Goal: Information Seeking & Learning: Learn about a topic

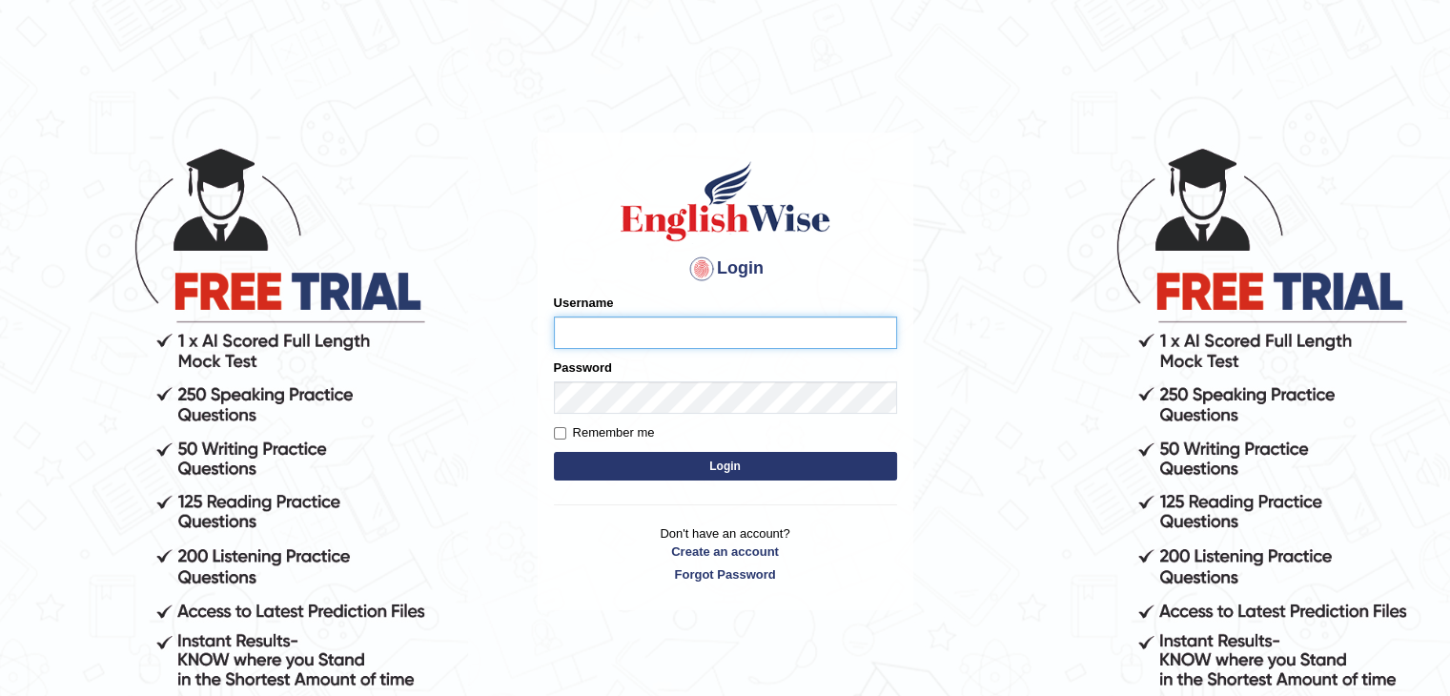
click at [709, 336] on input "Username" at bounding box center [725, 332] width 343 height 32
type input "0404684238"
click at [702, 462] on button "Login" at bounding box center [725, 466] width 343 height 29
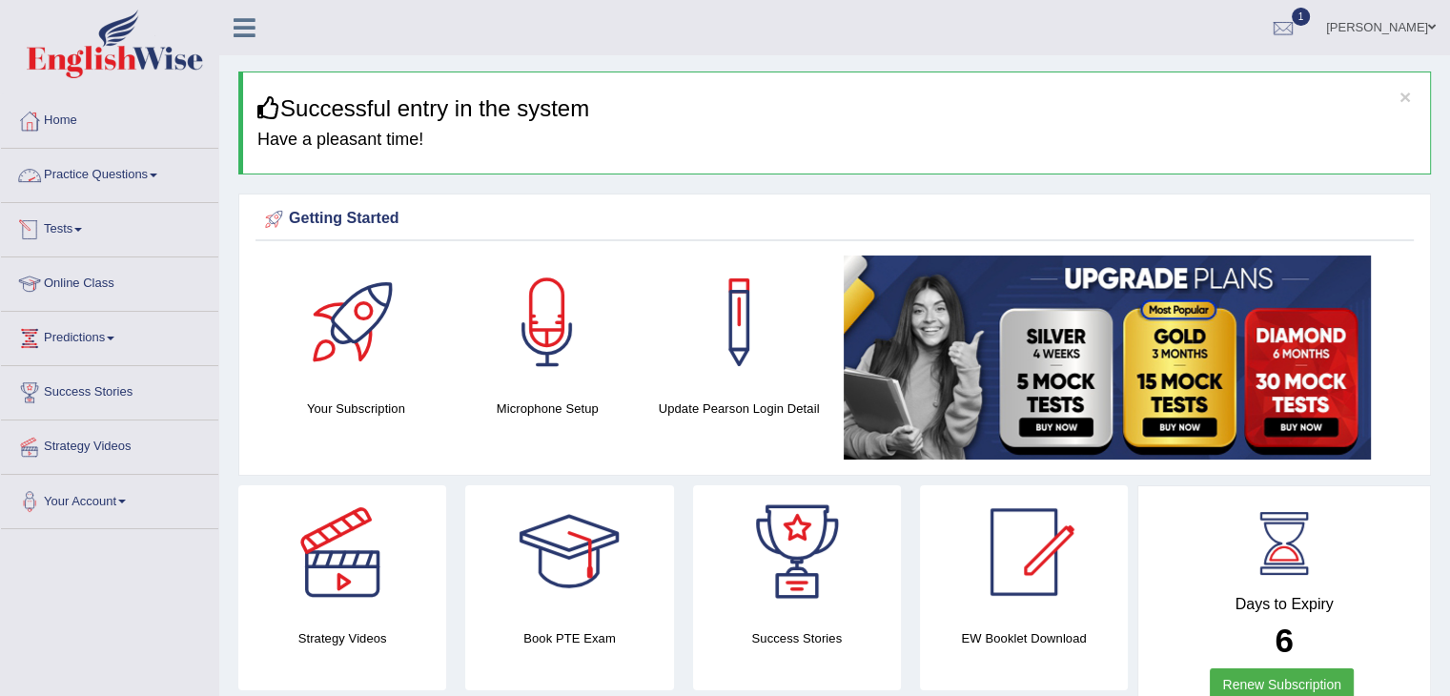
click at [110, 164] on link "Practice Questions" at bounding box center [109, 173] width 217 height 48
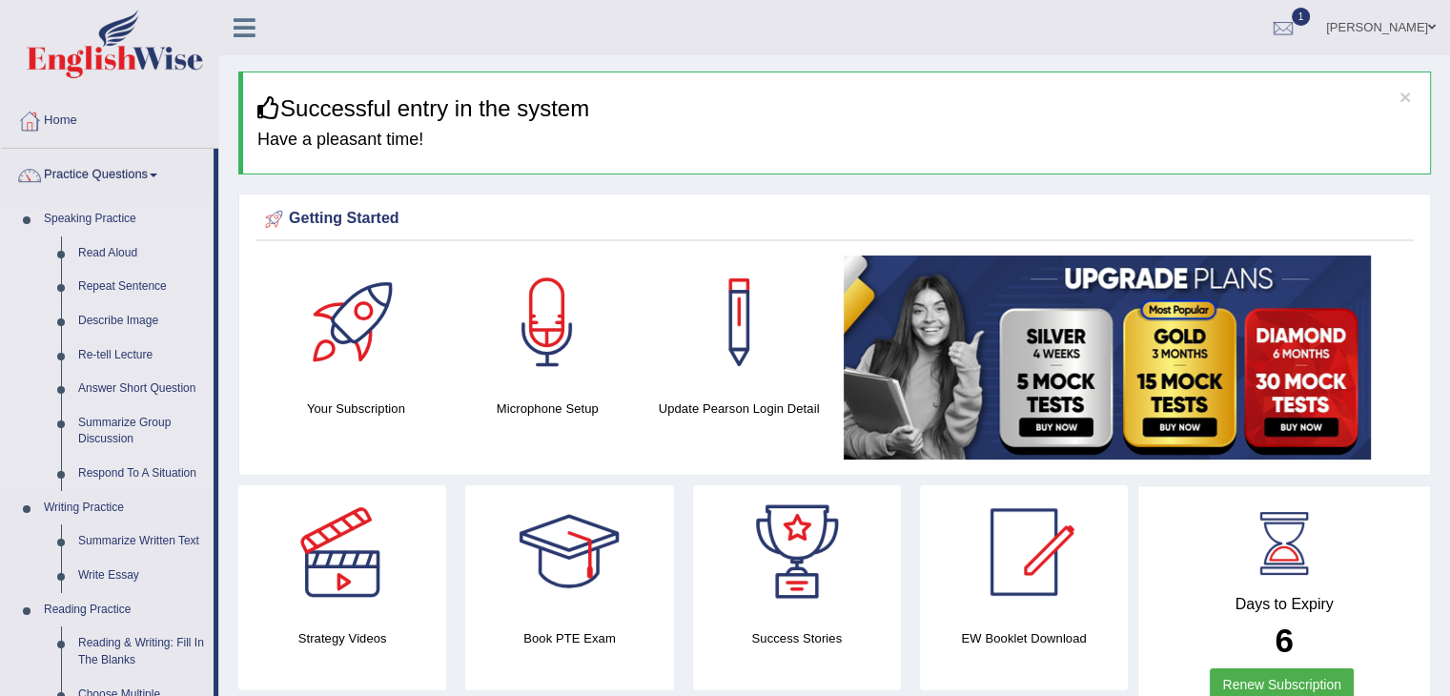
click at [114, 317] on link "Describe Image" at bounding box center [142, 321] width 144 height 34
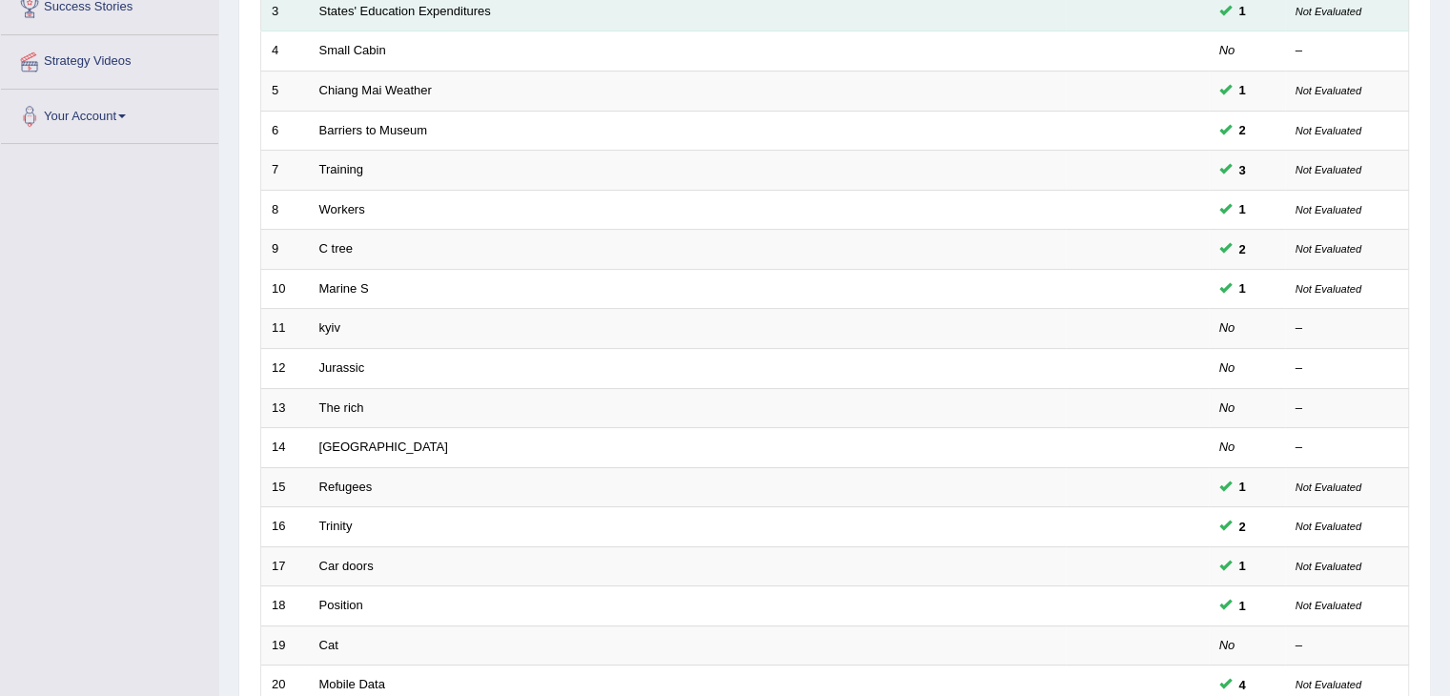
scroll to position [560, 0]
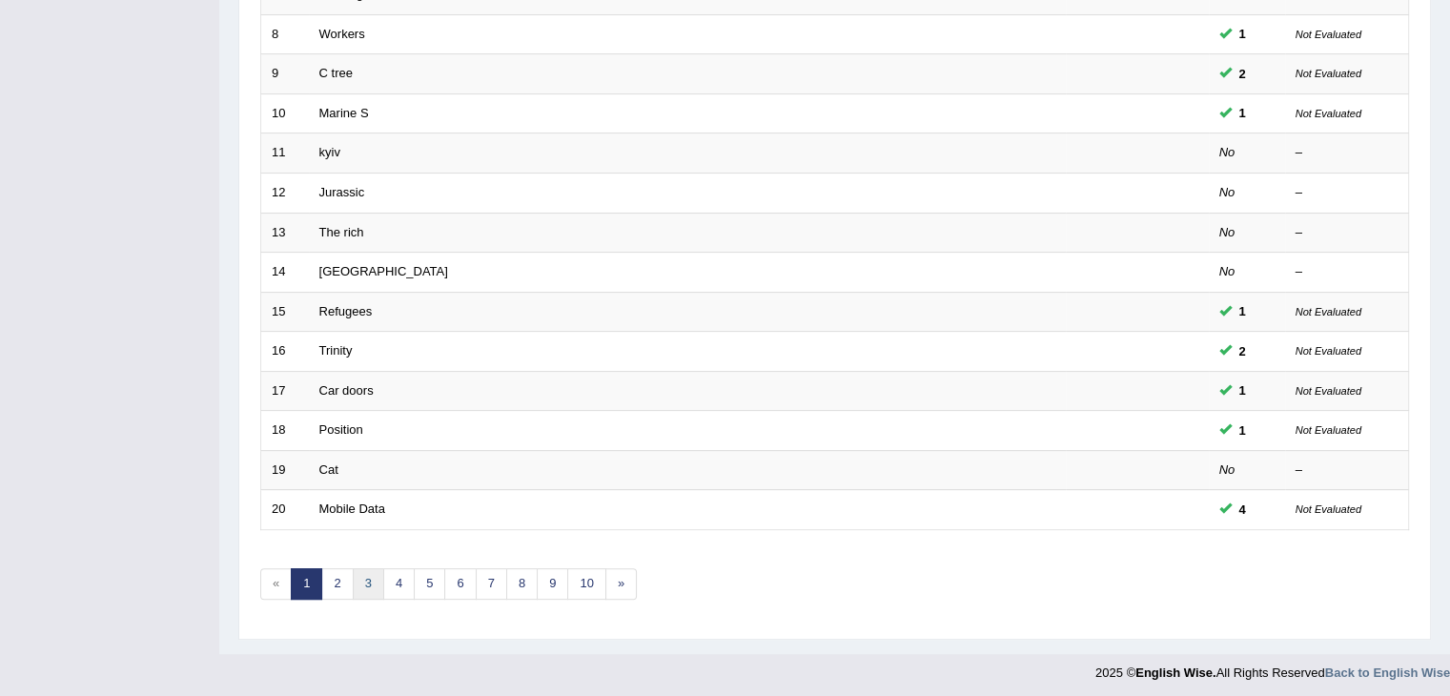
click at [362, 581] on link "3" at bounding box center [368, 583] width 31 height 31
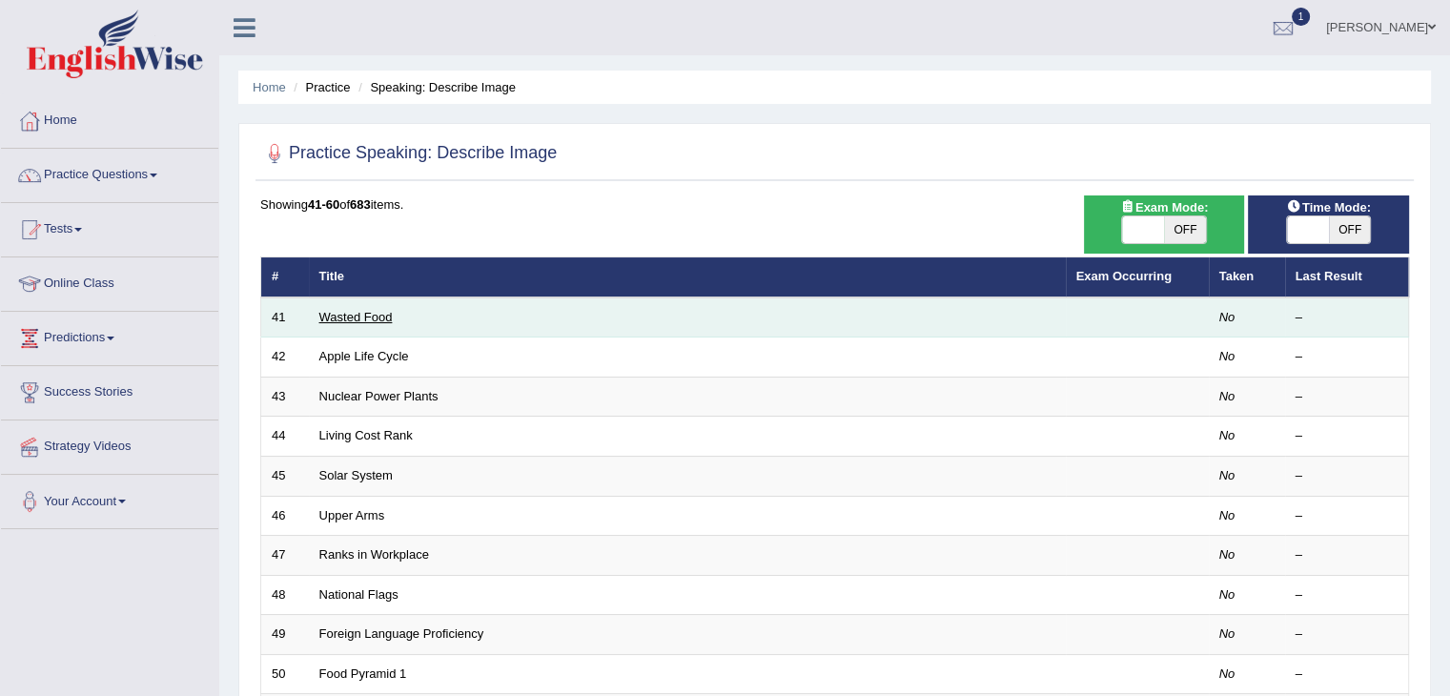
click at [339, 319] on link "Wasted Food" at bounding box center [355, 317] width 73 height 14
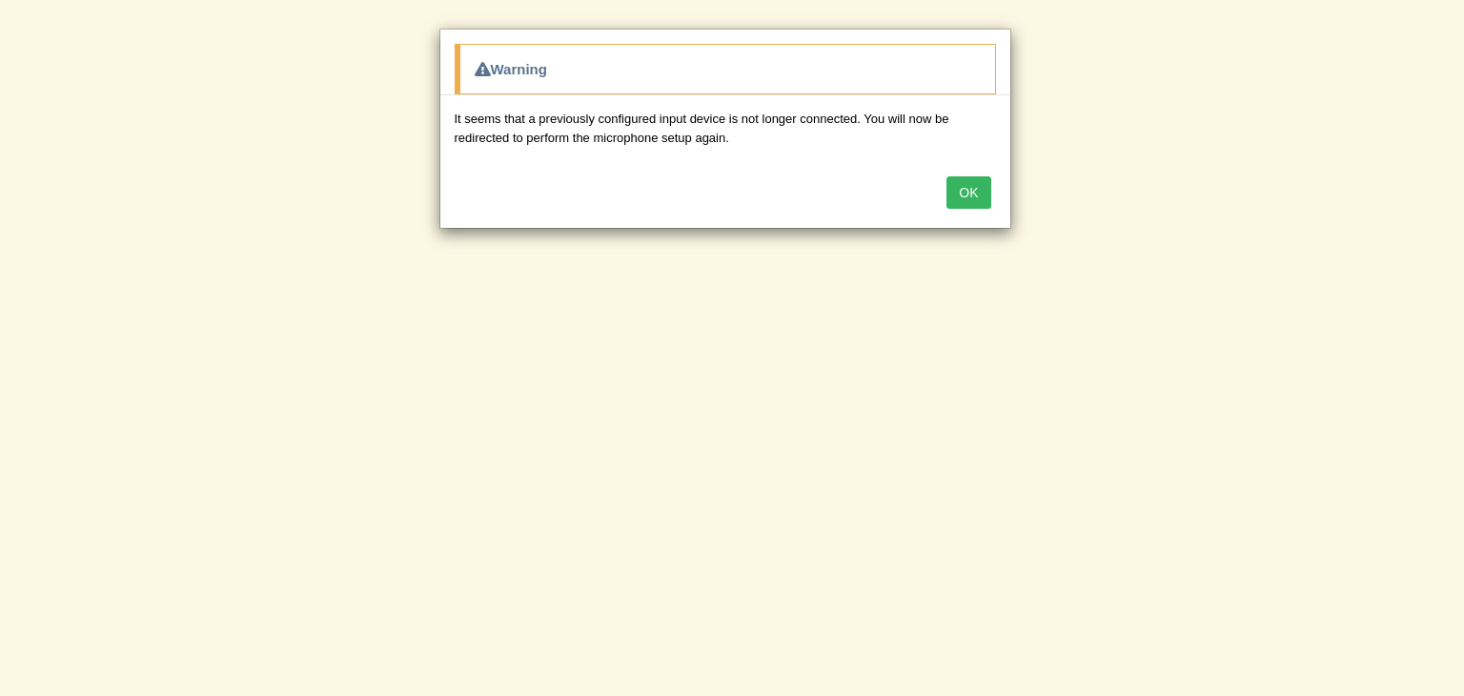
click at [955, 205] on button "OK" at bounding box center [969, 192] width 44 height 32
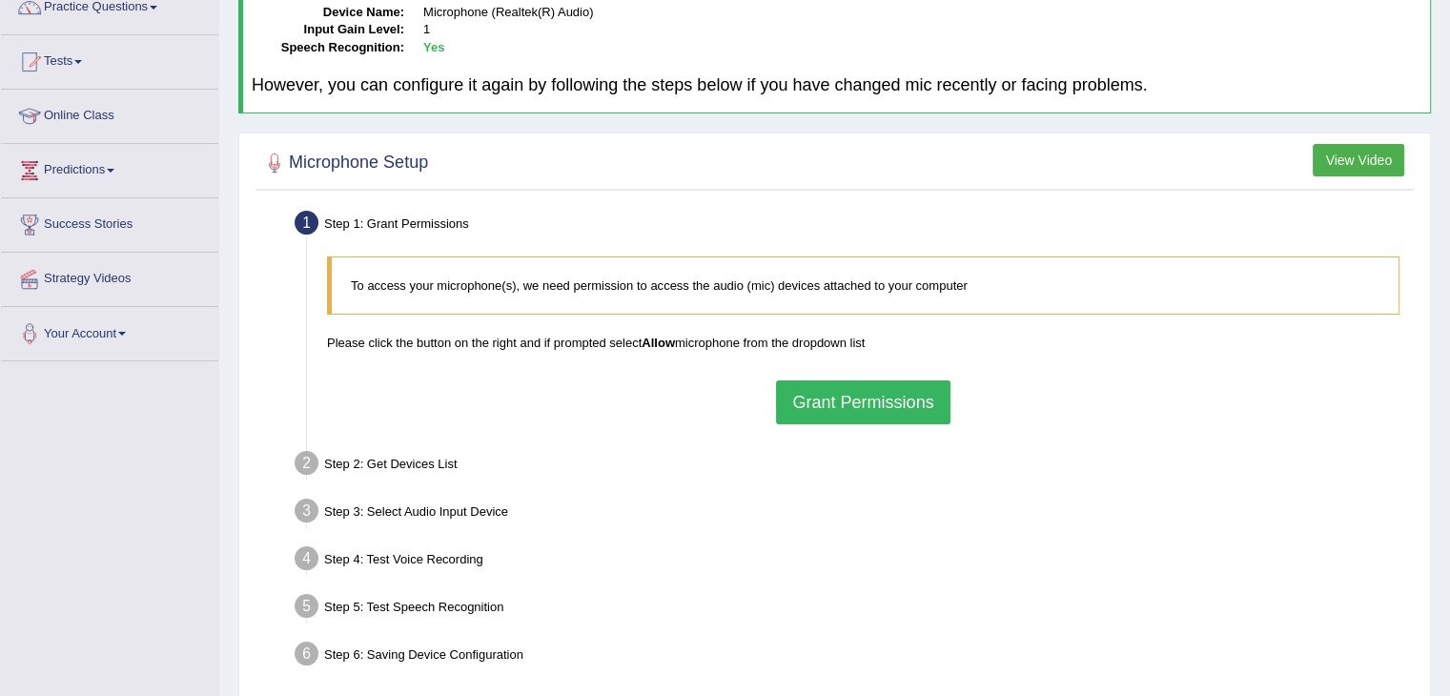
scroll to position [178, 0]
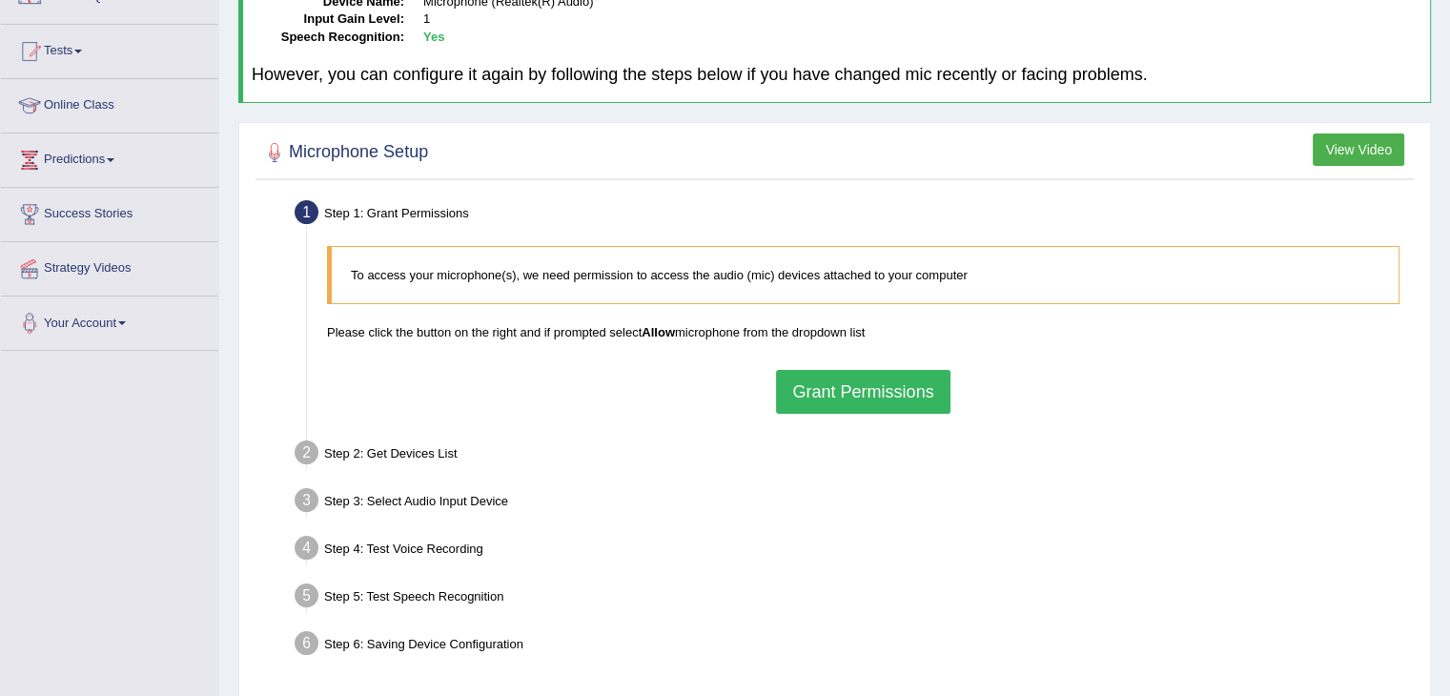
click at [808, 393] on button "Grant Permissions" at bounding box center [862, 392] width 173 height 44
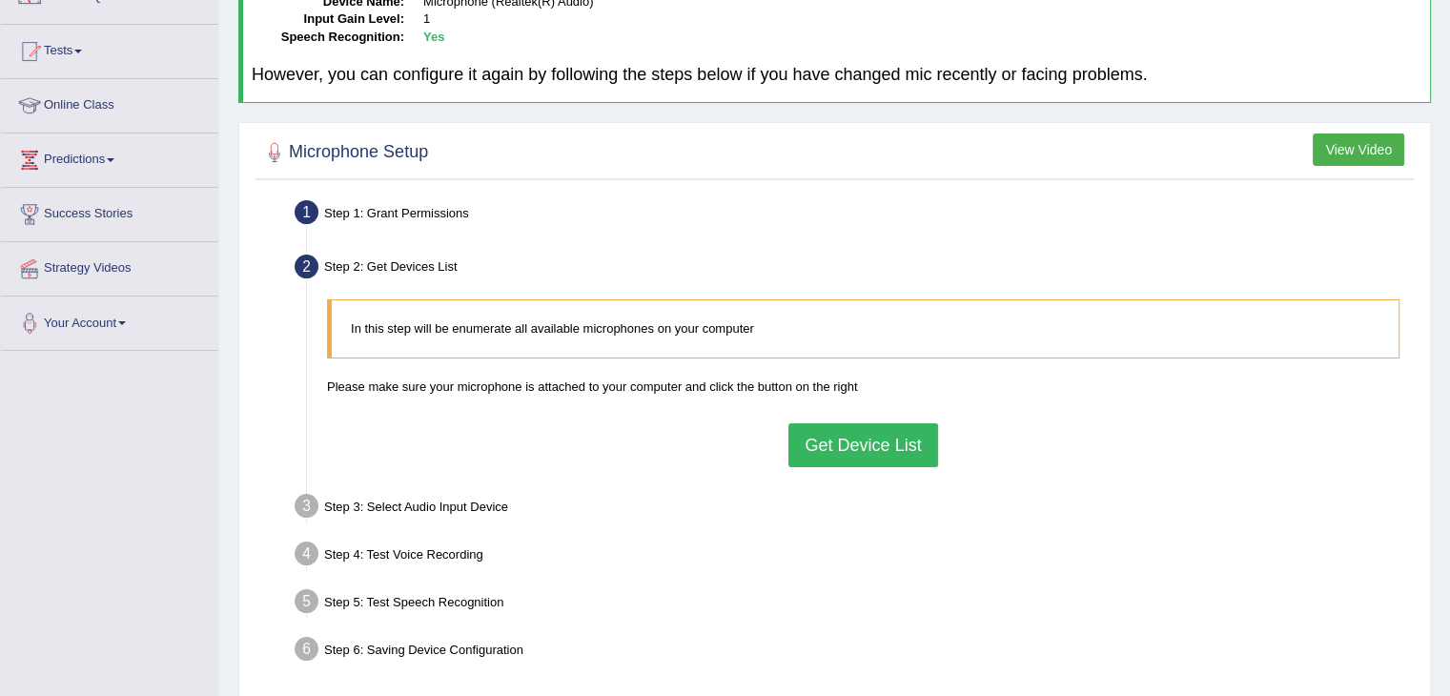
click at [865, 459] on button "Get Device List" at bounding box center [862, 445] width 149 height 44
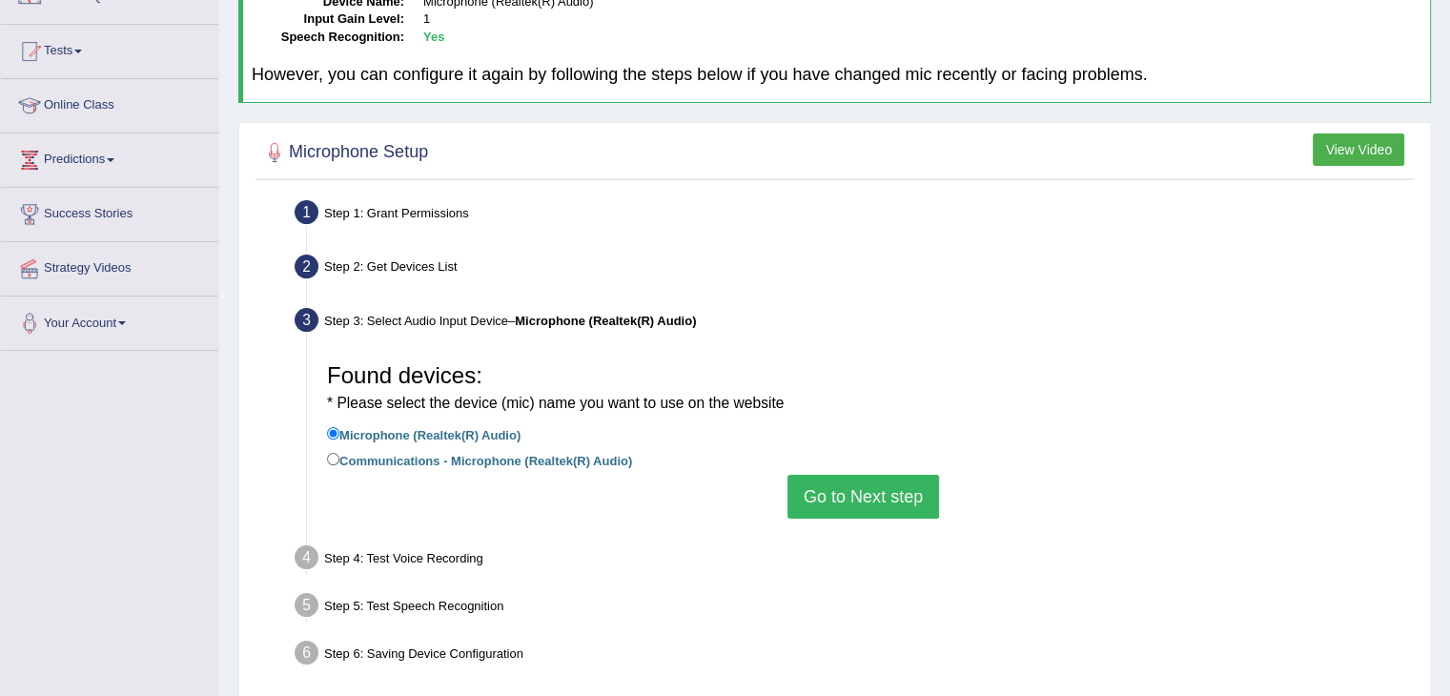
click at [860, 485] on button "Go to Next step" at bounding box center [863, 497] width 152 height 44
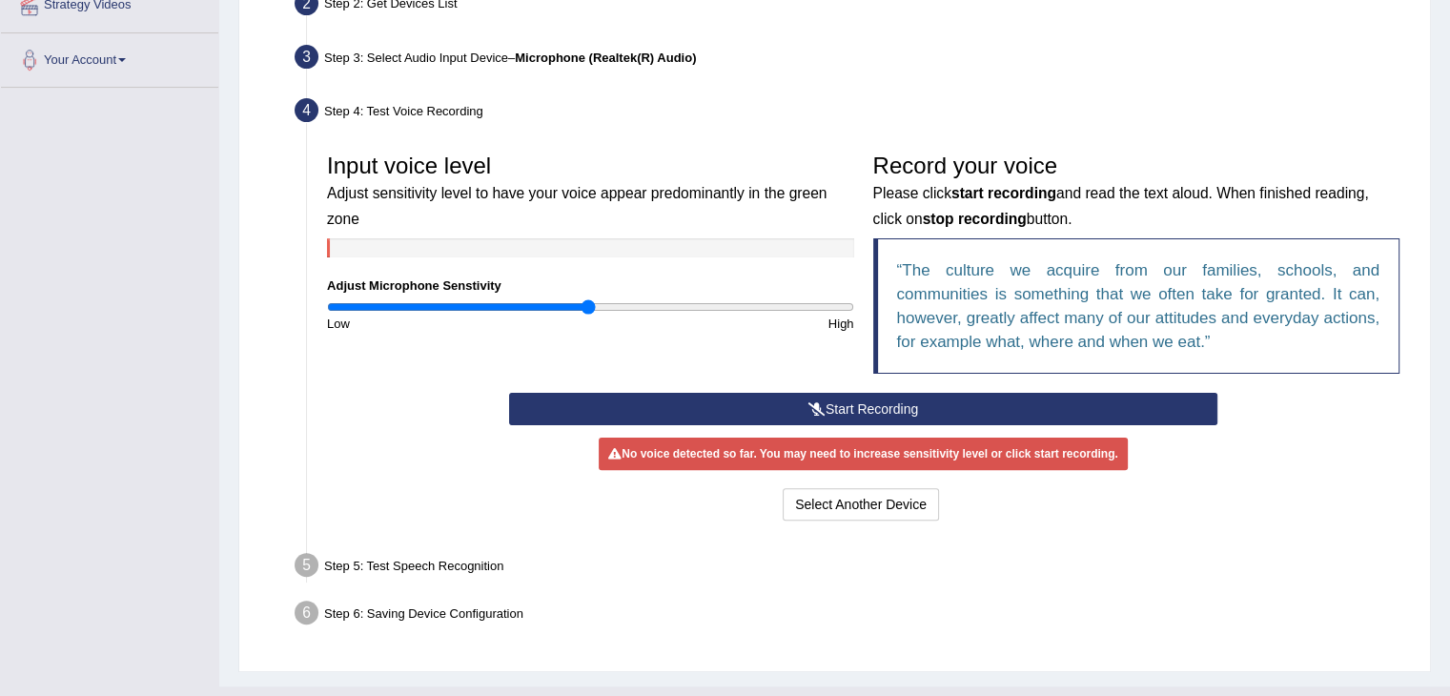
scroll to position [458, 0]
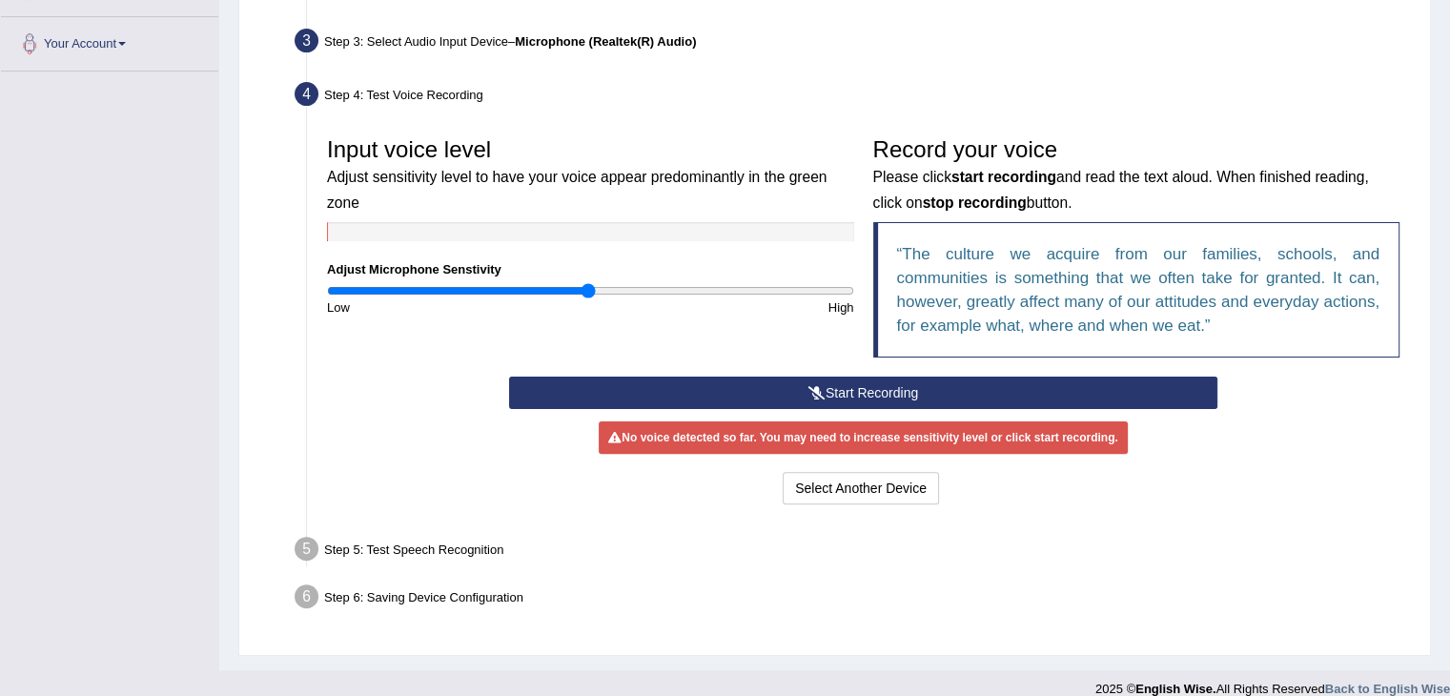
click at [804, 383] on button "Start Recording" at bounding box center [863, 393] width 708 height 32
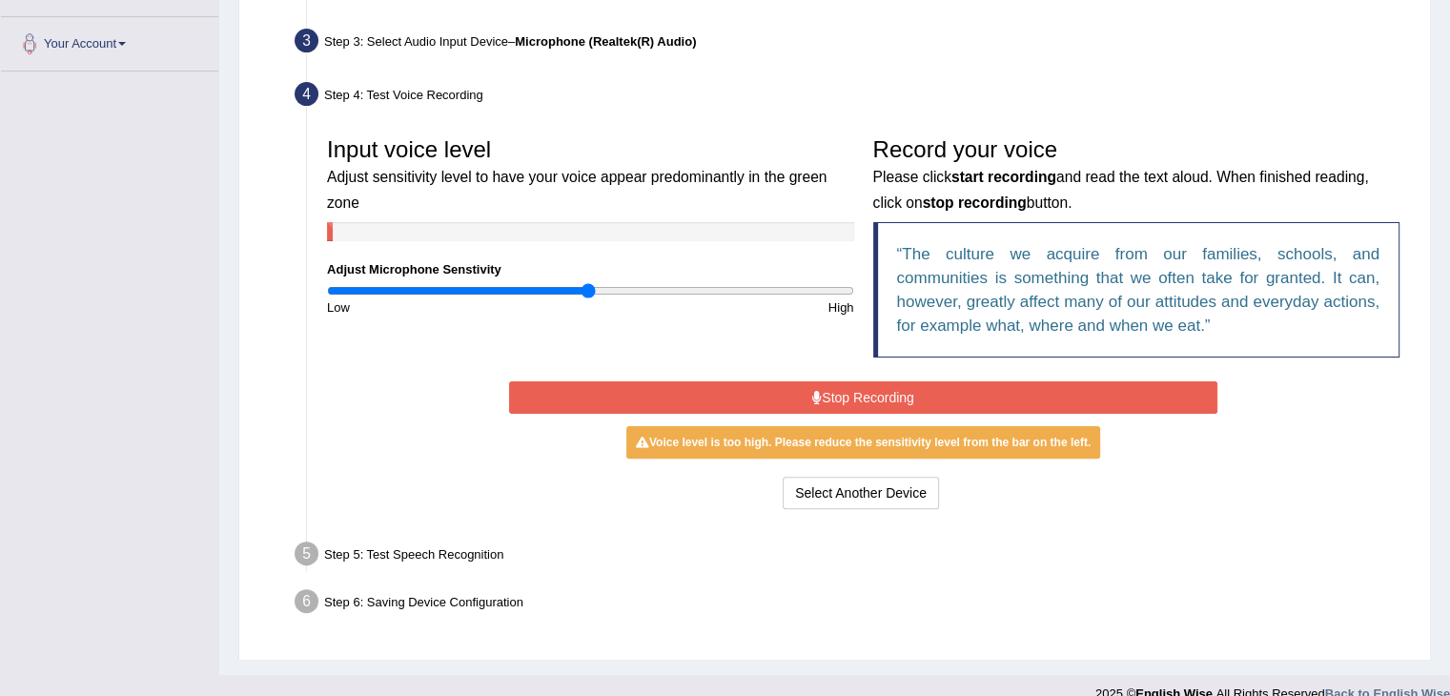
click at [771, 392] on button "Stop Recording" at bounding box center [863, 397] width 708 height 32
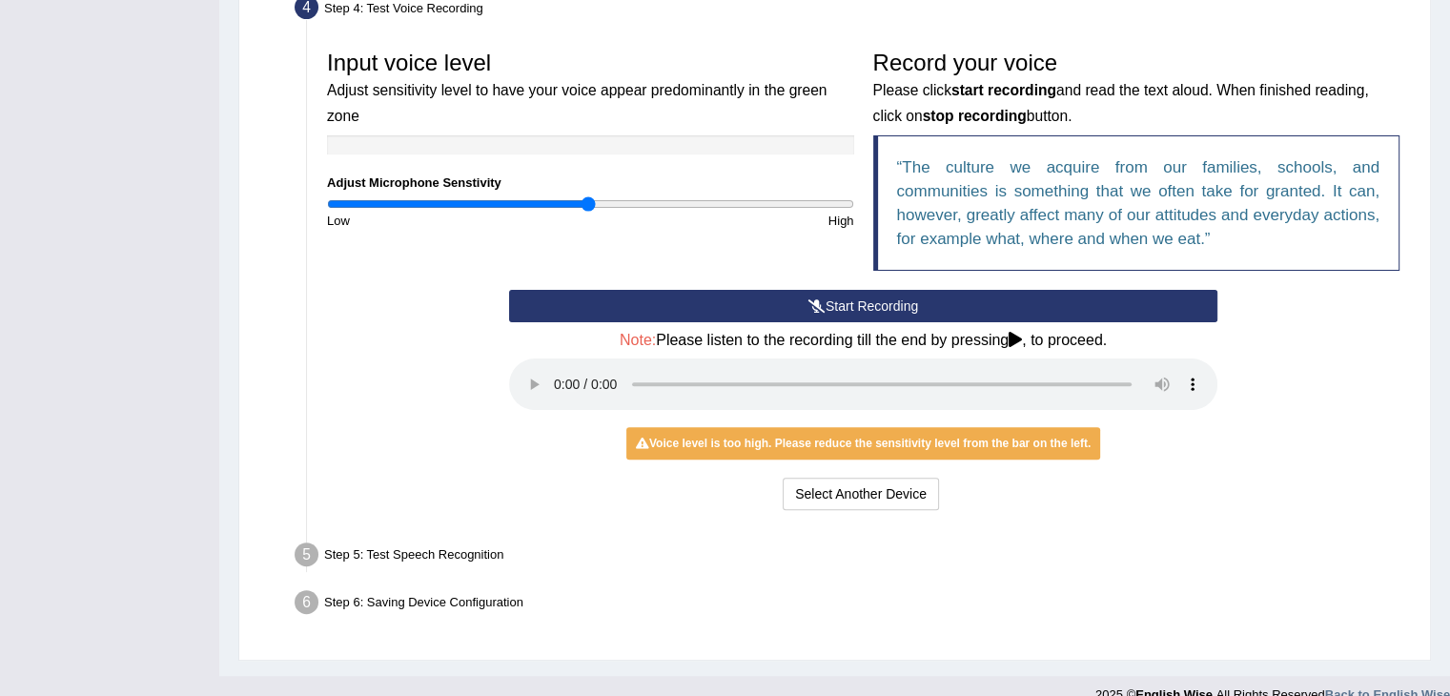
scroll to position [569, 0]
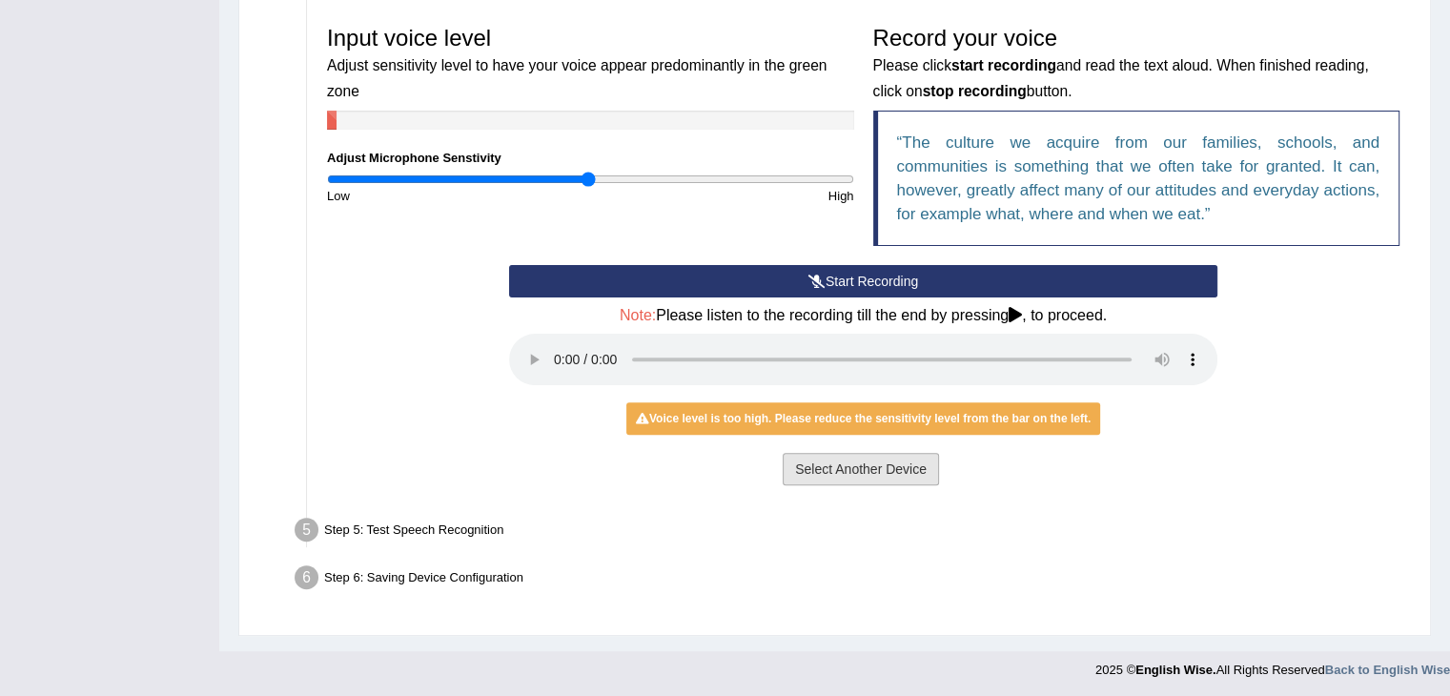
click at [839, 466] on button "Select Another Device" at bounding box center [861, 469] width 156 height 32
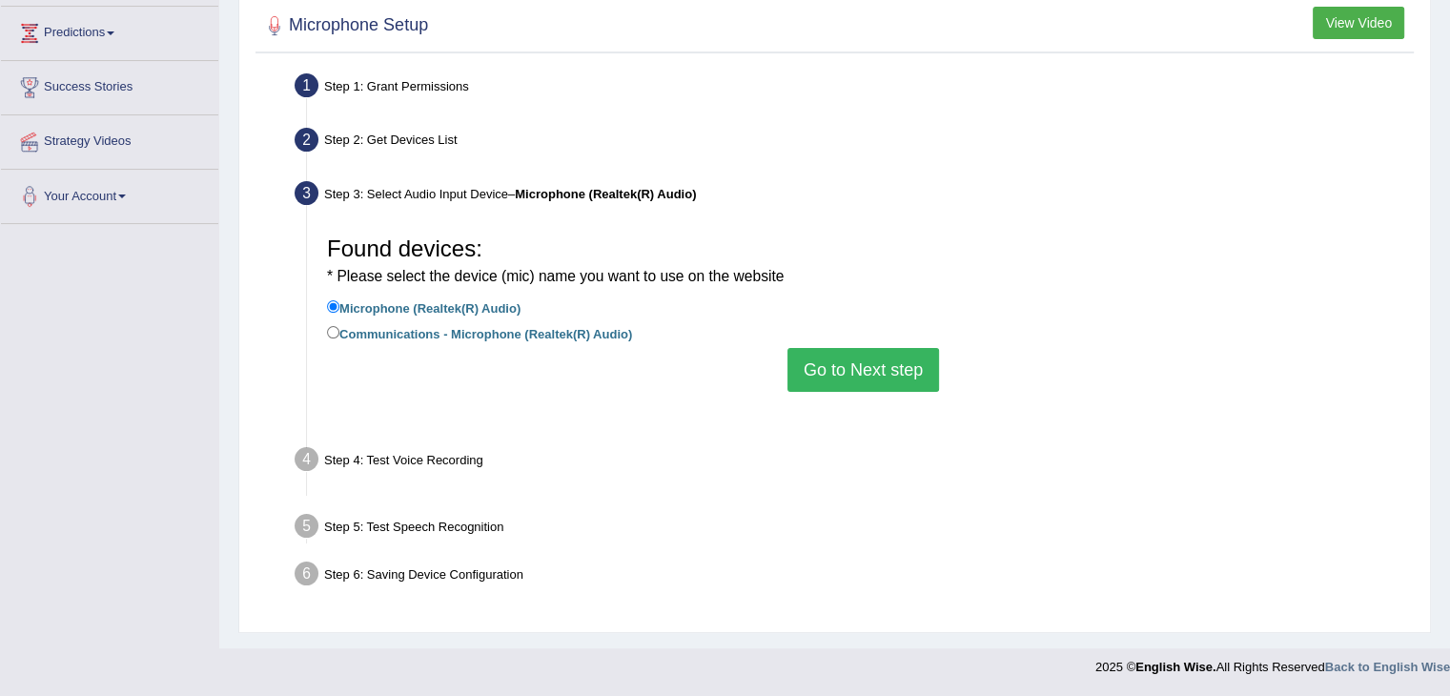
scroll to position [305, 0]
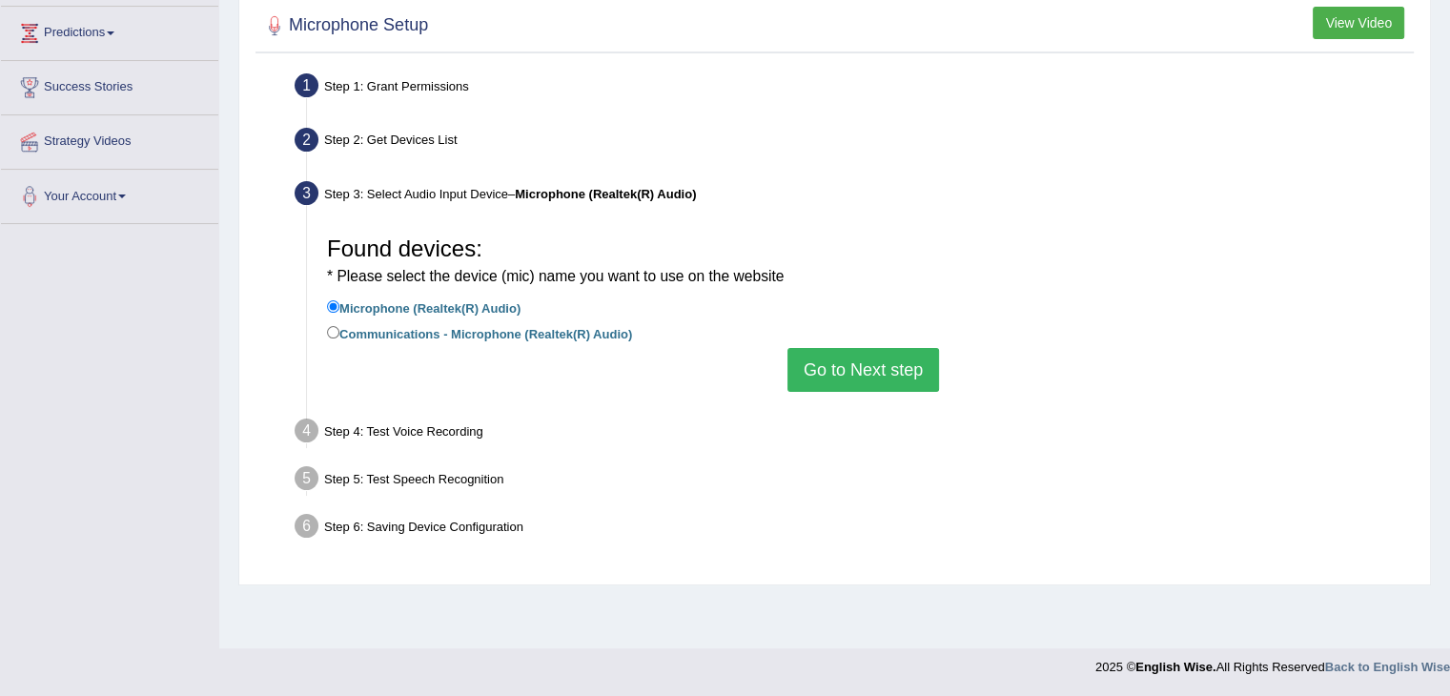
click at [819, 367] on button "Go to Next step" at bounding box center [863, 370] width 152 height 44
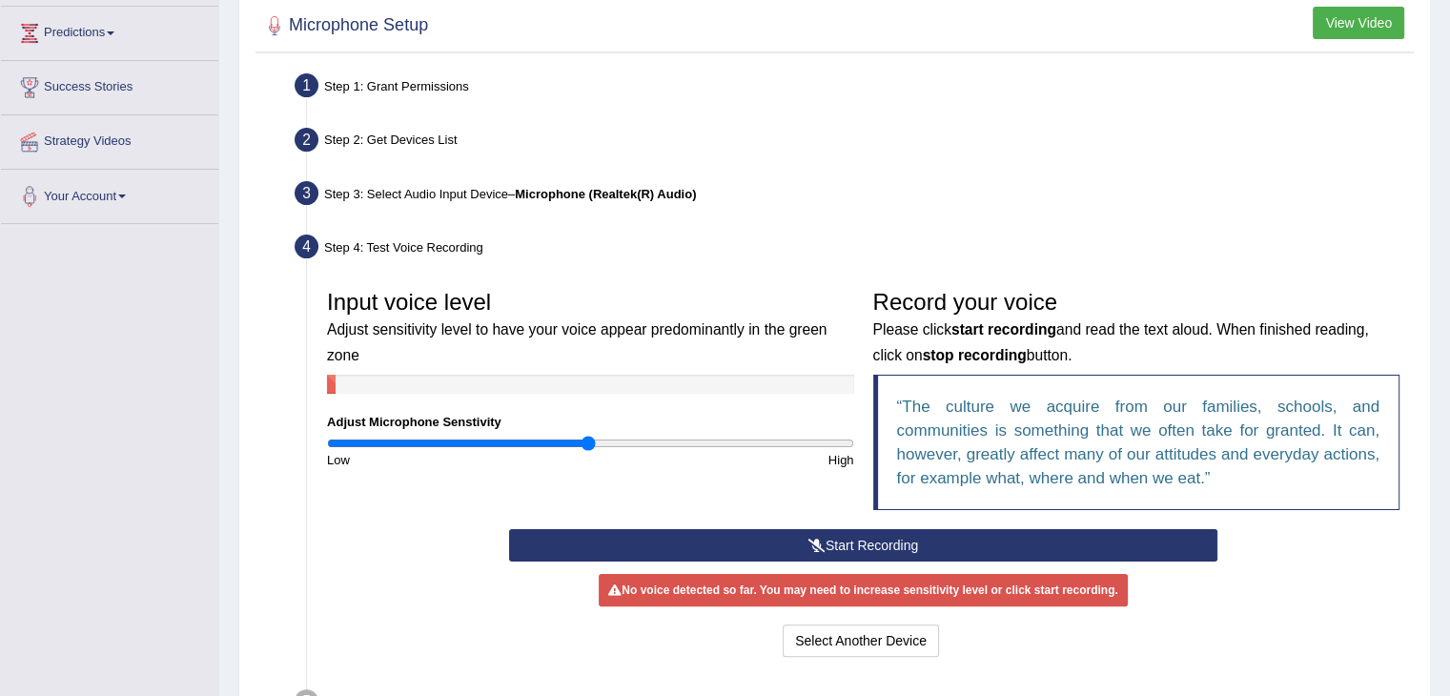
click at [740, 531] on button "Start Recording" at bounding box center [863, 545] width 708 height 32
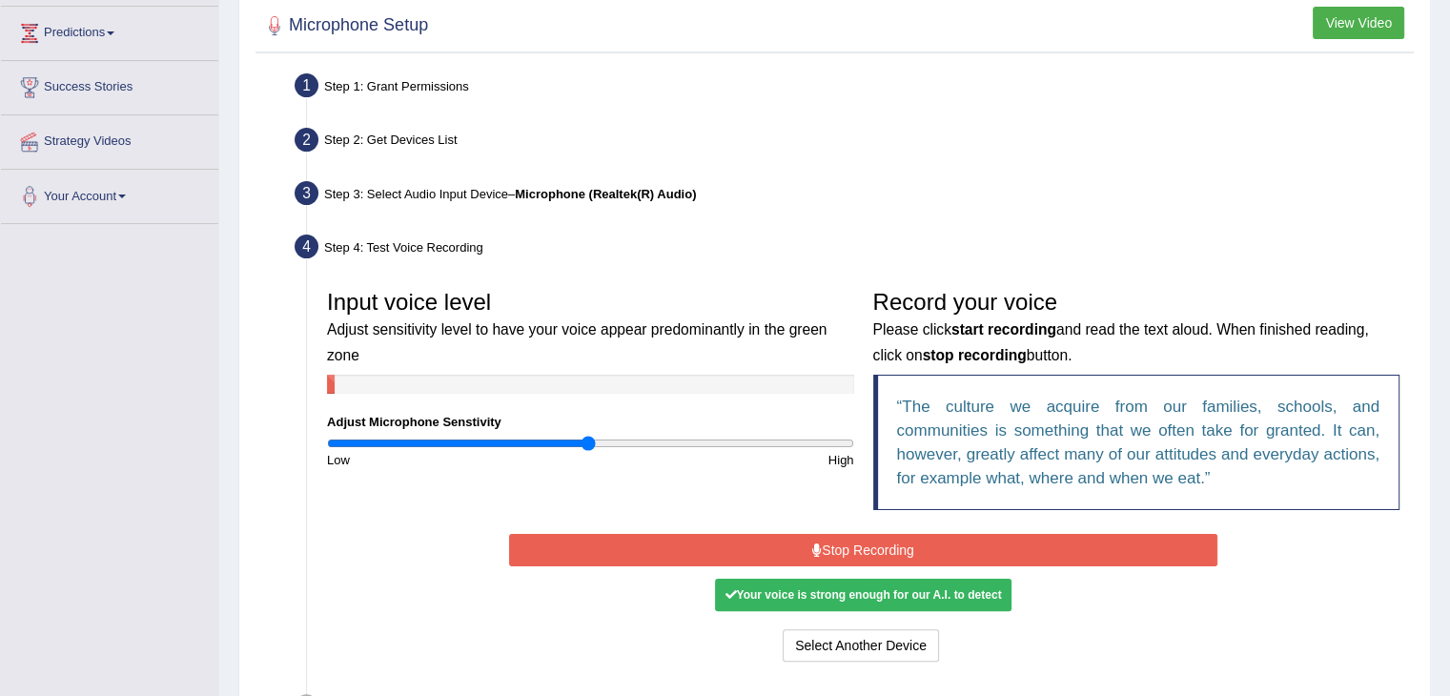
click at [885, 594] on div "Your voice is strong enough for our A.I. to detect" at bounding box center [862, 595] width 295 height 32
click at [859, 546] on button "Stop Recording" at bounding box center [863, 550] width 708 height 32
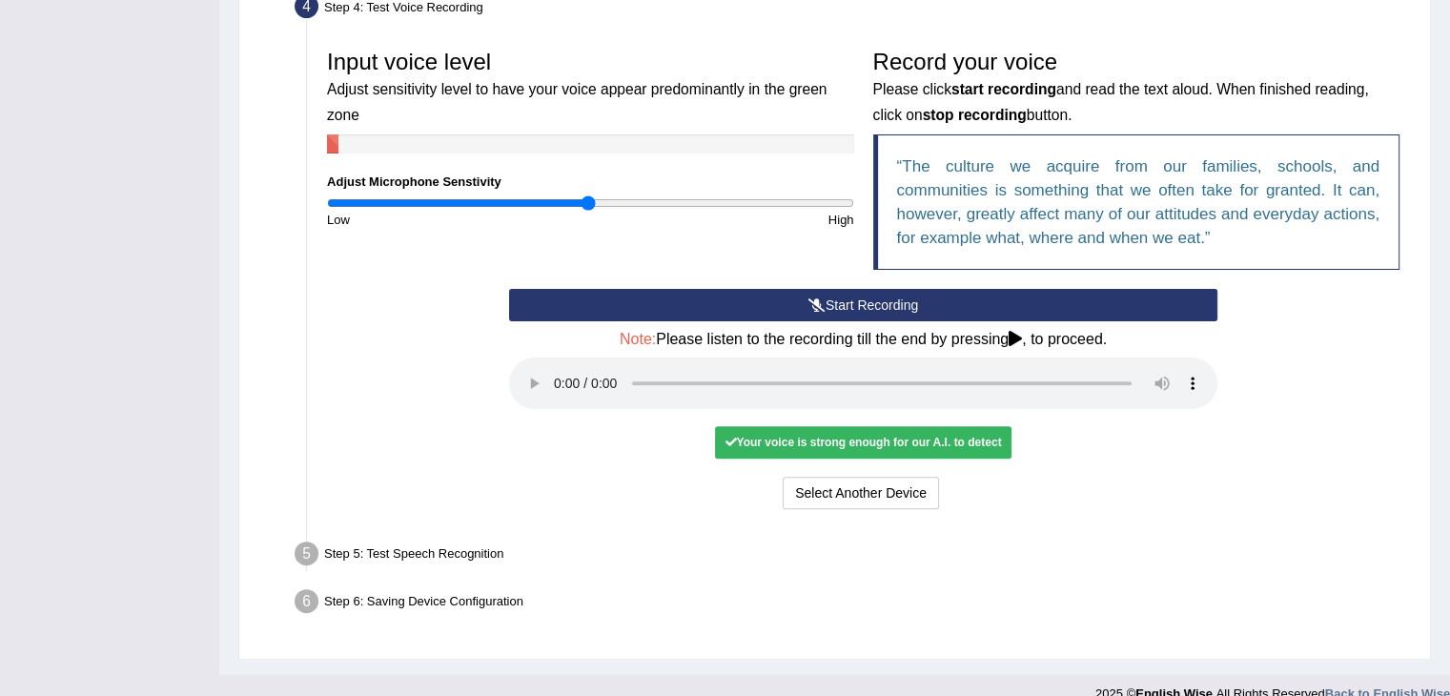
scroll to position [548, 0]
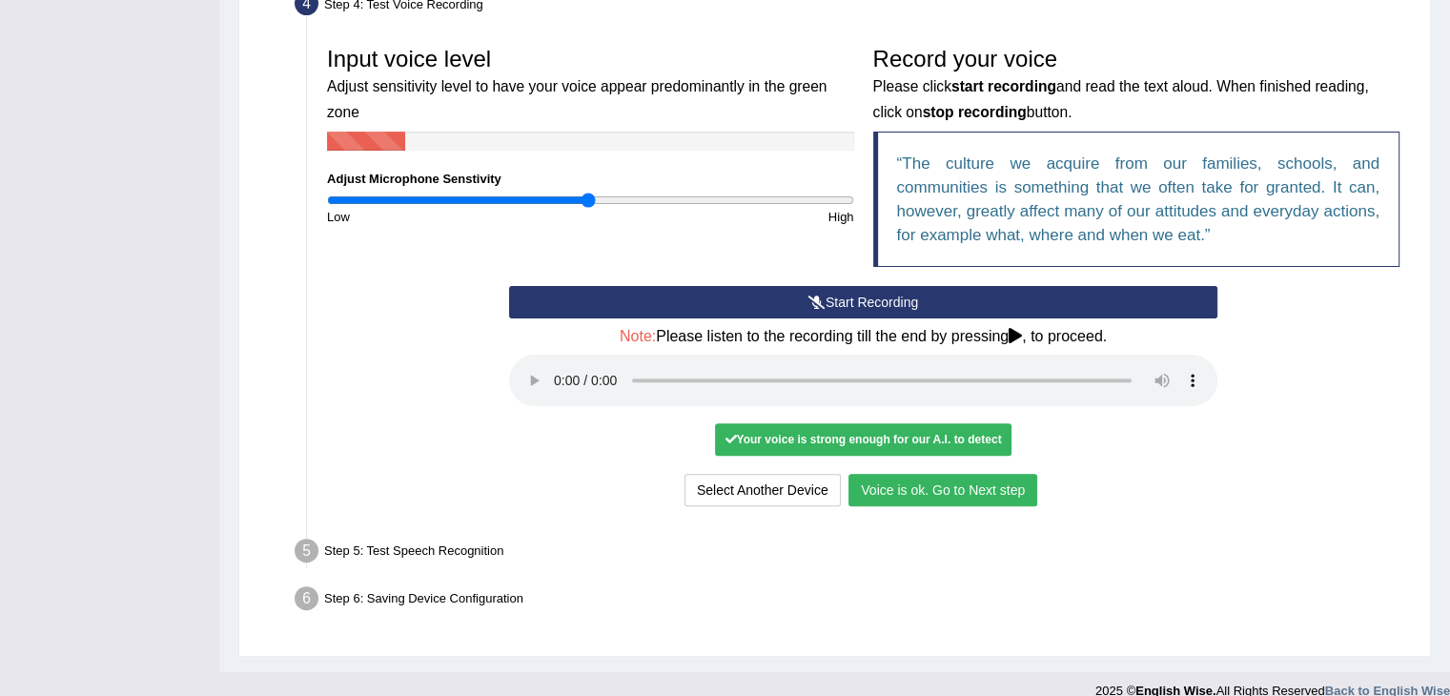
click at [938, 484] on button "Voice is ok. Go to Next step" at bounding box center [942, 490] width 189 height 32
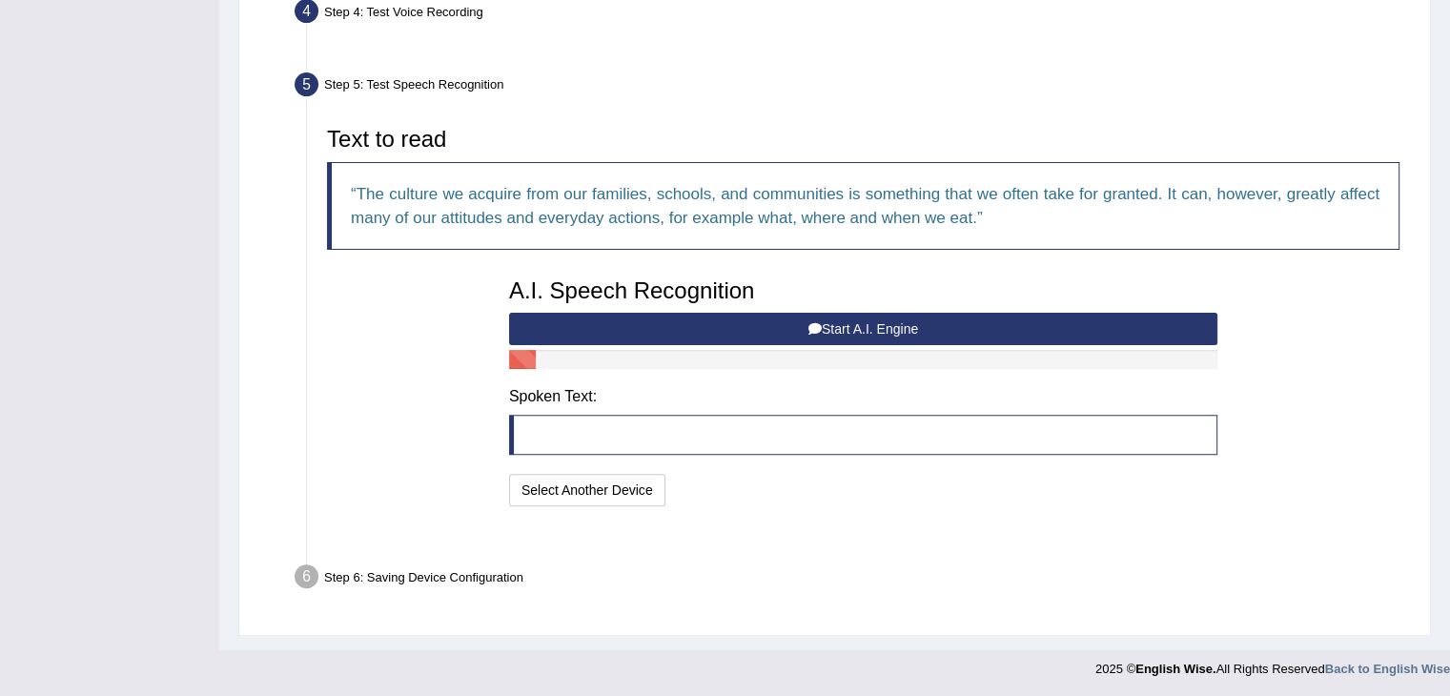
scroll to position [494, 0]
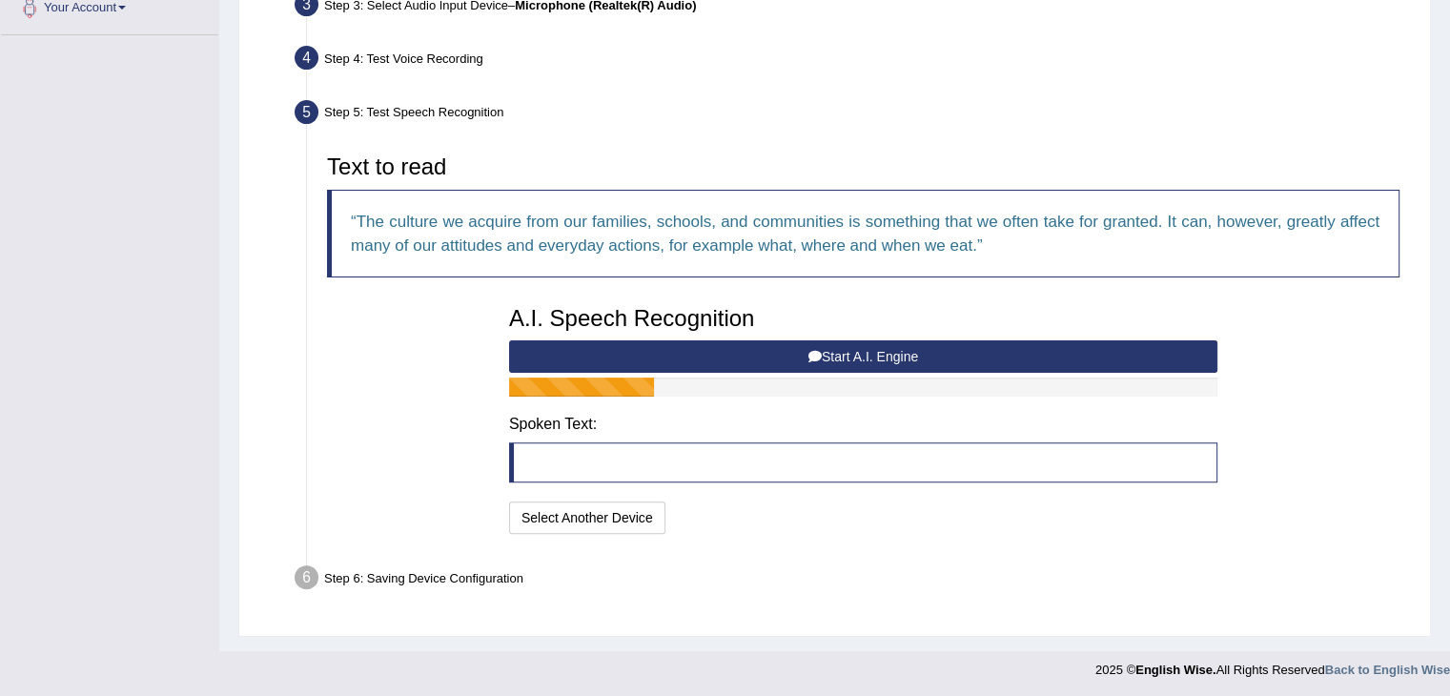
click at [924, 351] on button "Start A.I. Engine" at bounding box center [863, 356] width 708 height 32
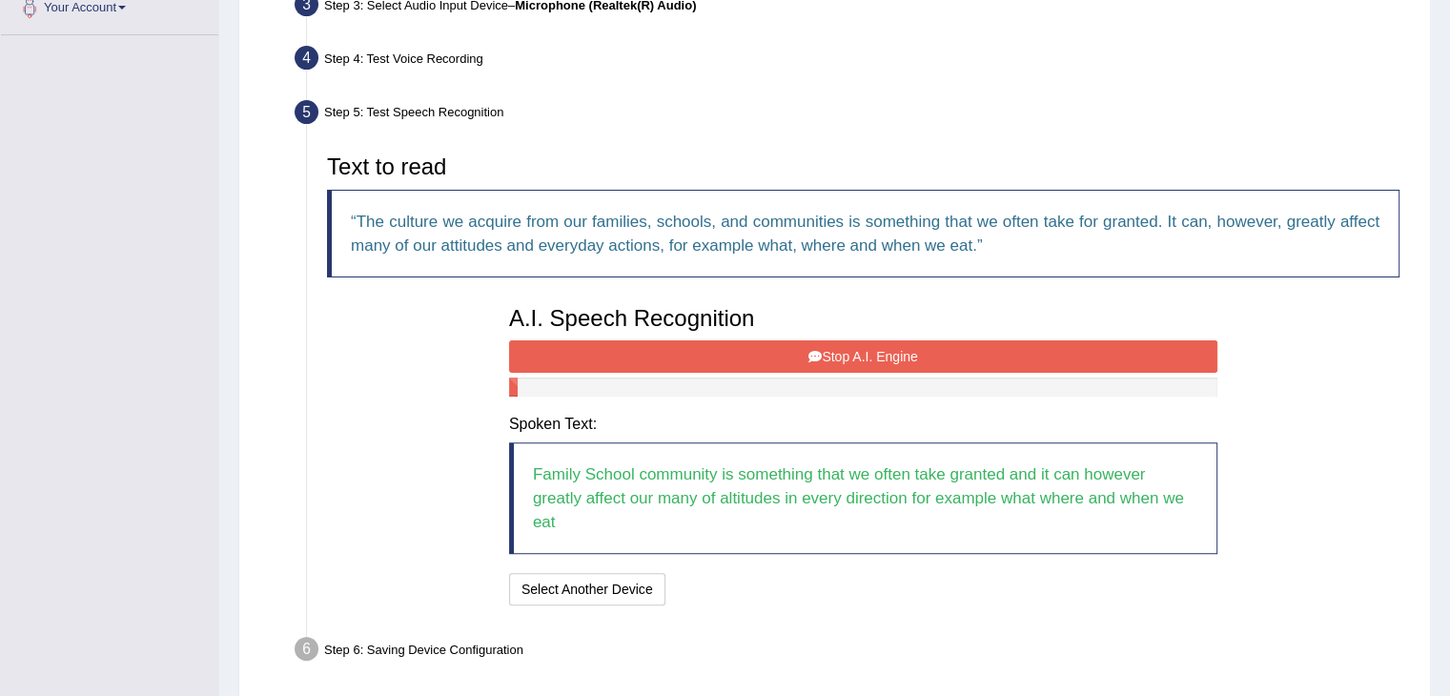
click at [924, 351] on button "Stop A.I. Engine" at bounding box center [863, 356] width 708 height 32
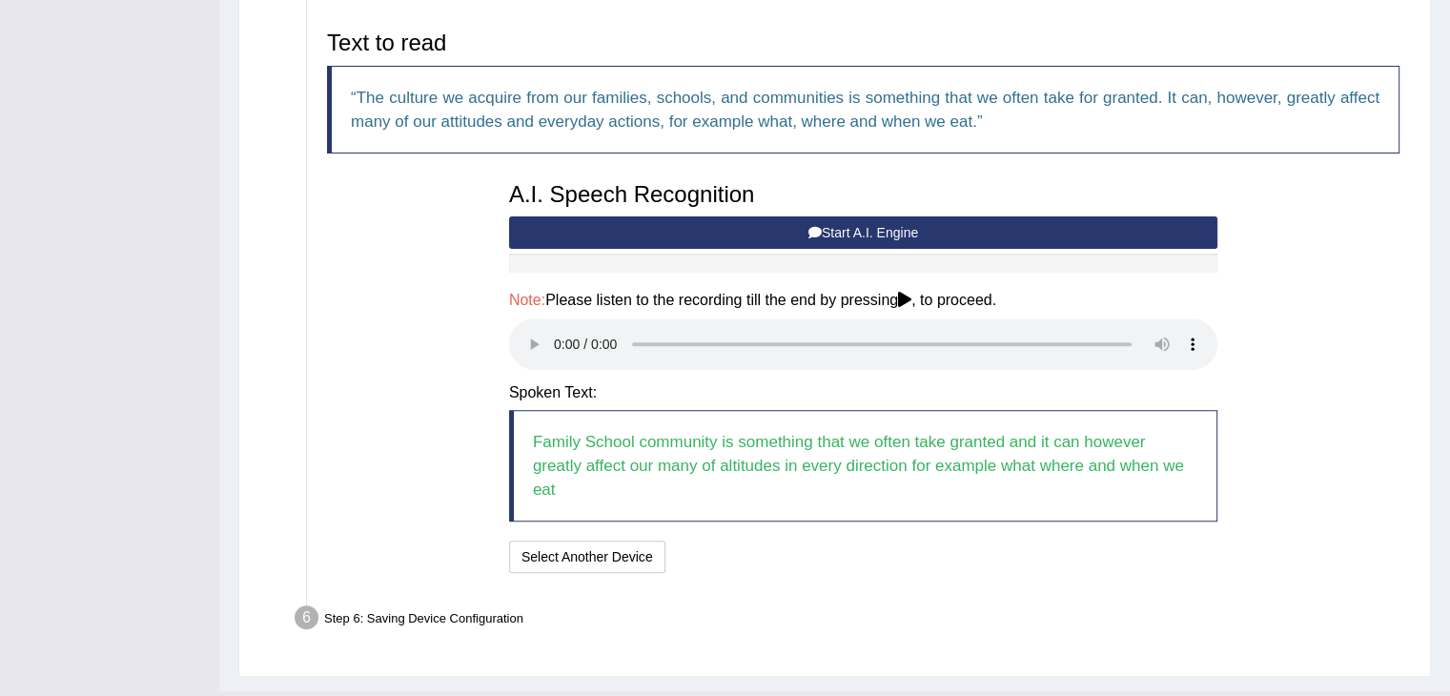
scroll to position [658, 0]
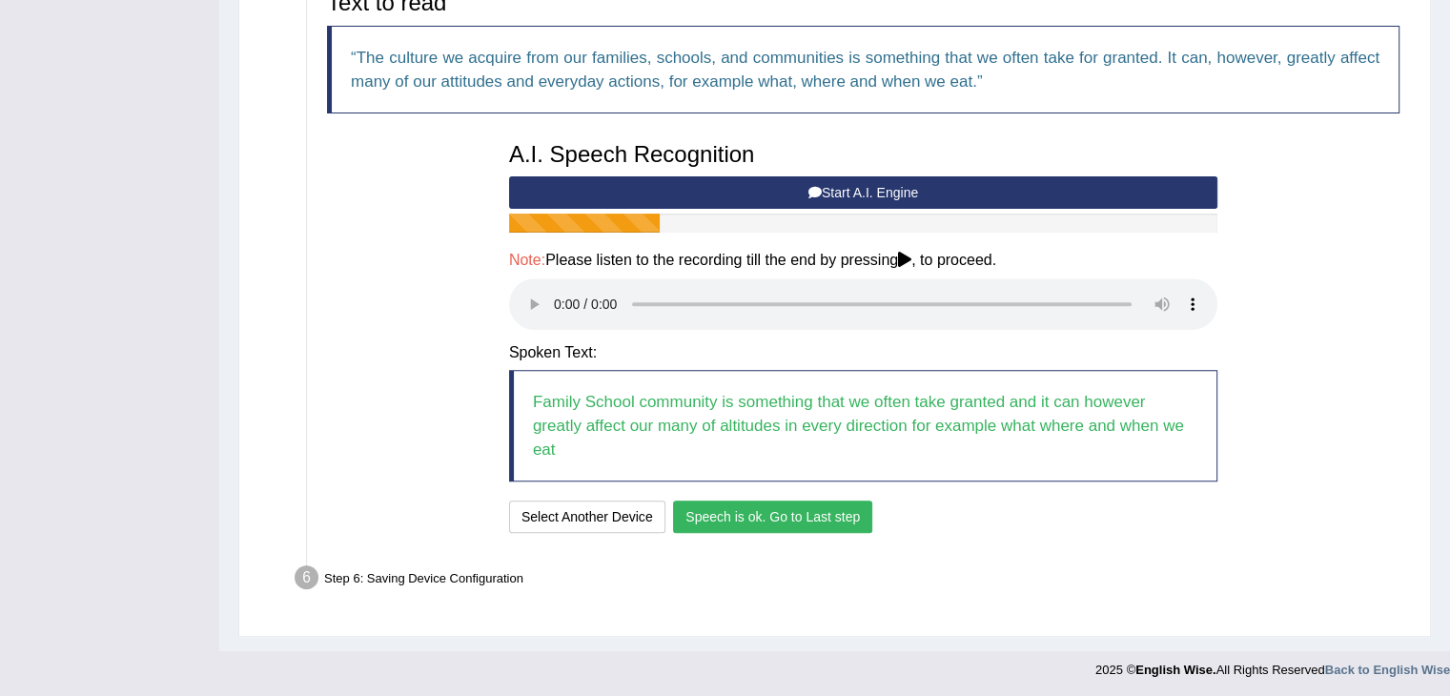
click at [726, 511] on button "Speech is ok. Go to Last step" at bounding box center [772, 516] width 199 height 32
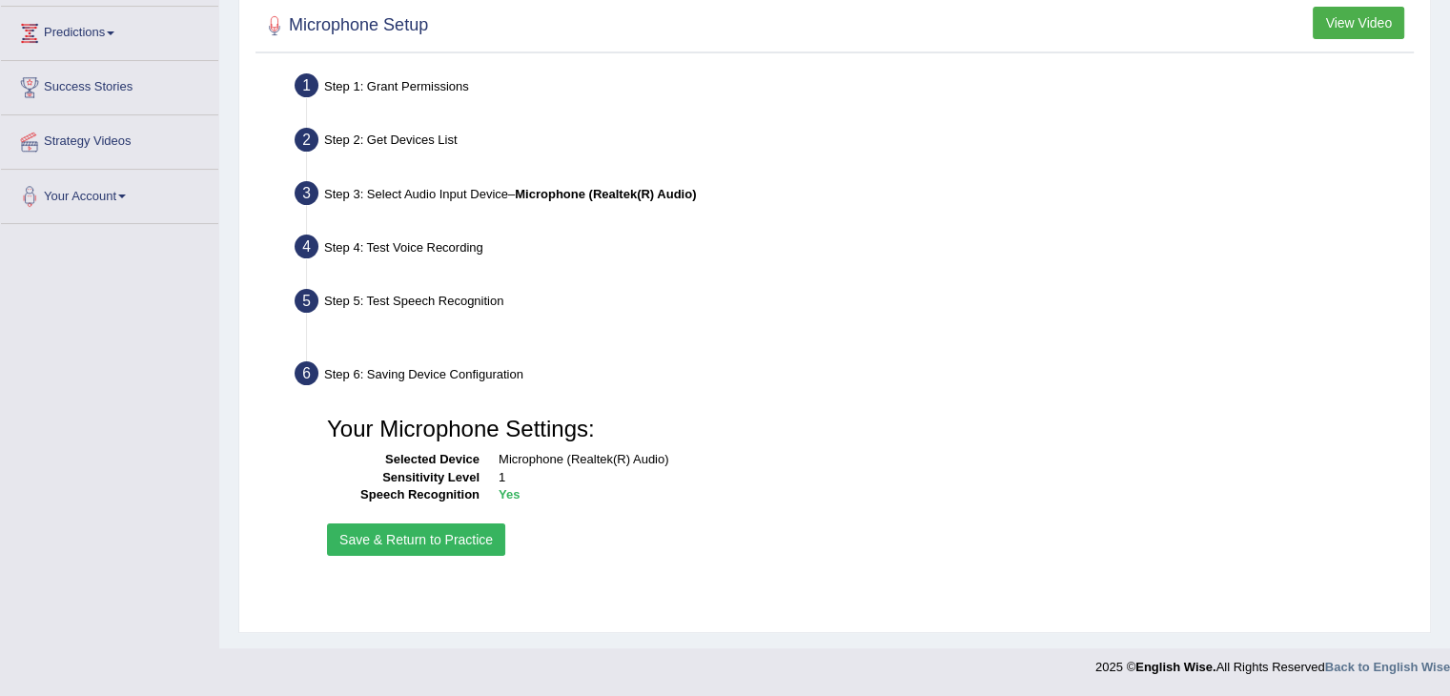
scroll to position [305, 0]
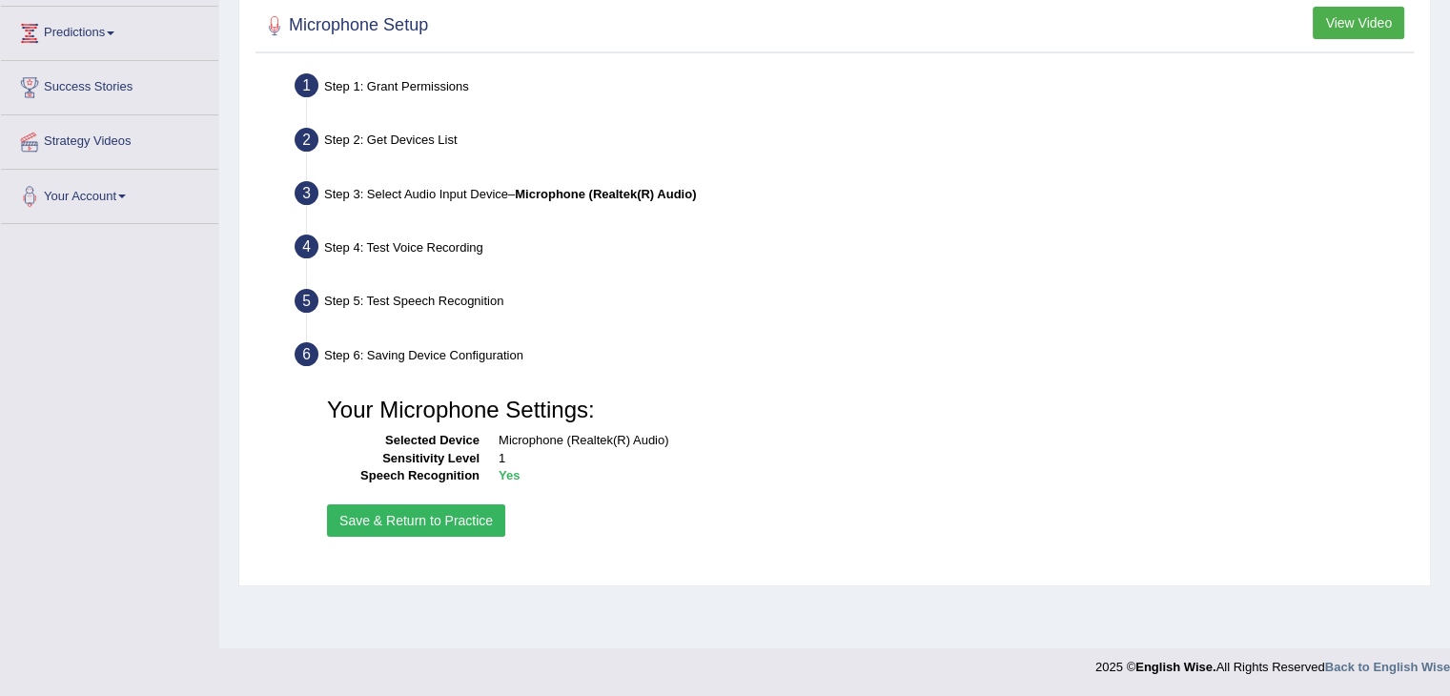
click at [431, 511] on button "Save & Return to Practice" at bounding box center [416, 520] width 178 height 32
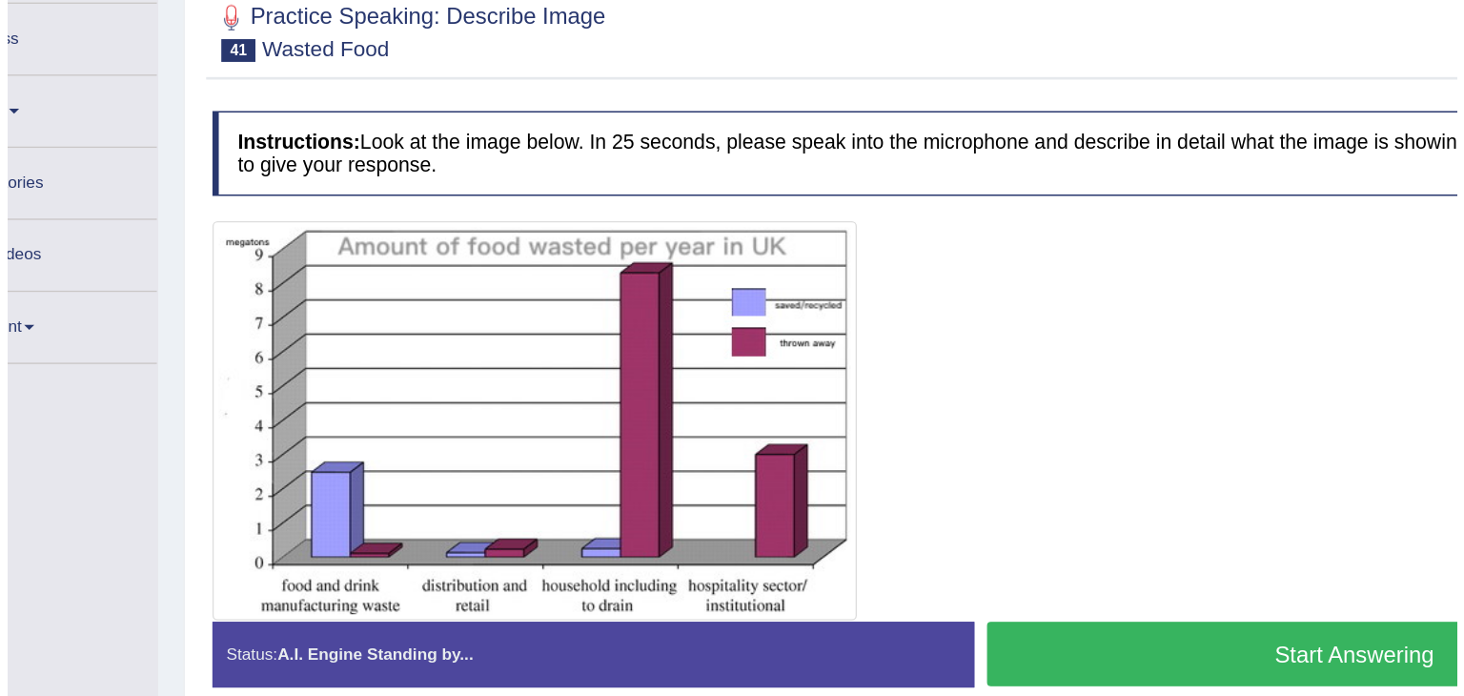
scroll to position [204, 0]
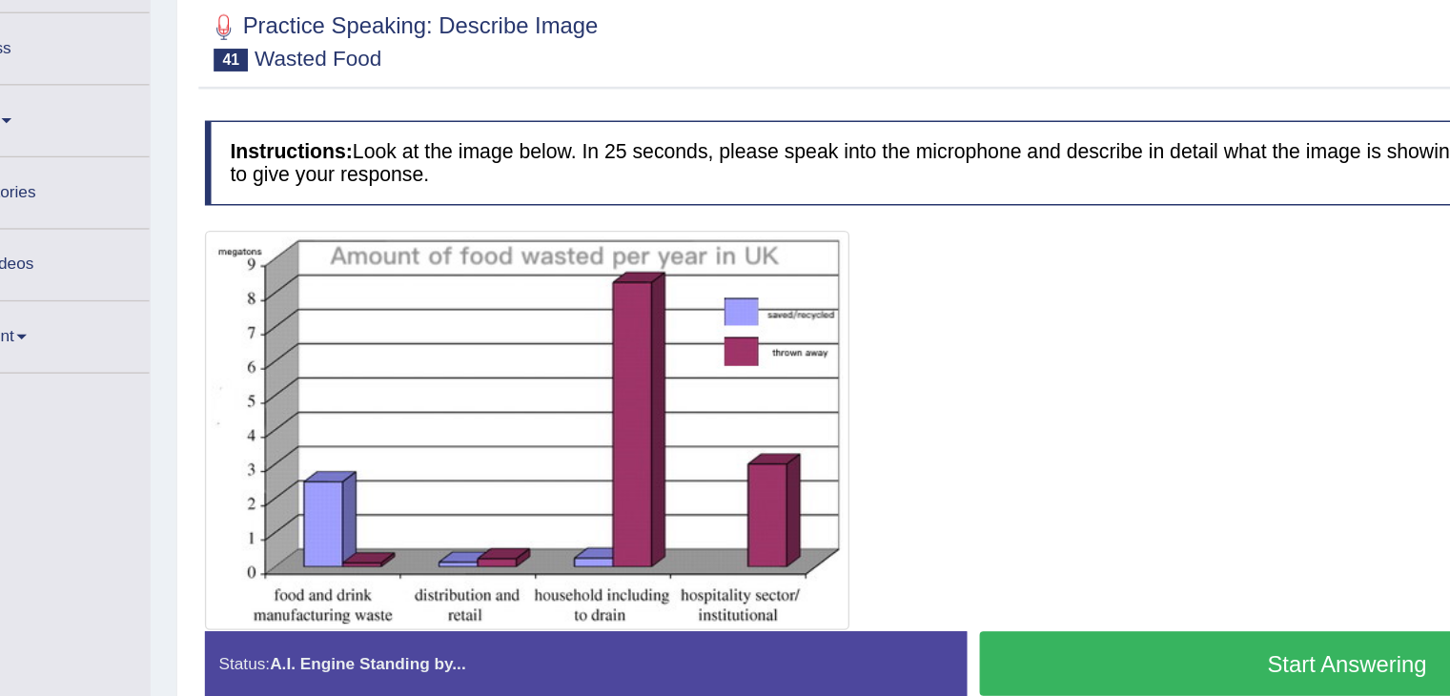
click at [885, 546] on button "Start Answering" at bounding box center [1123, 543] width 556 height 49
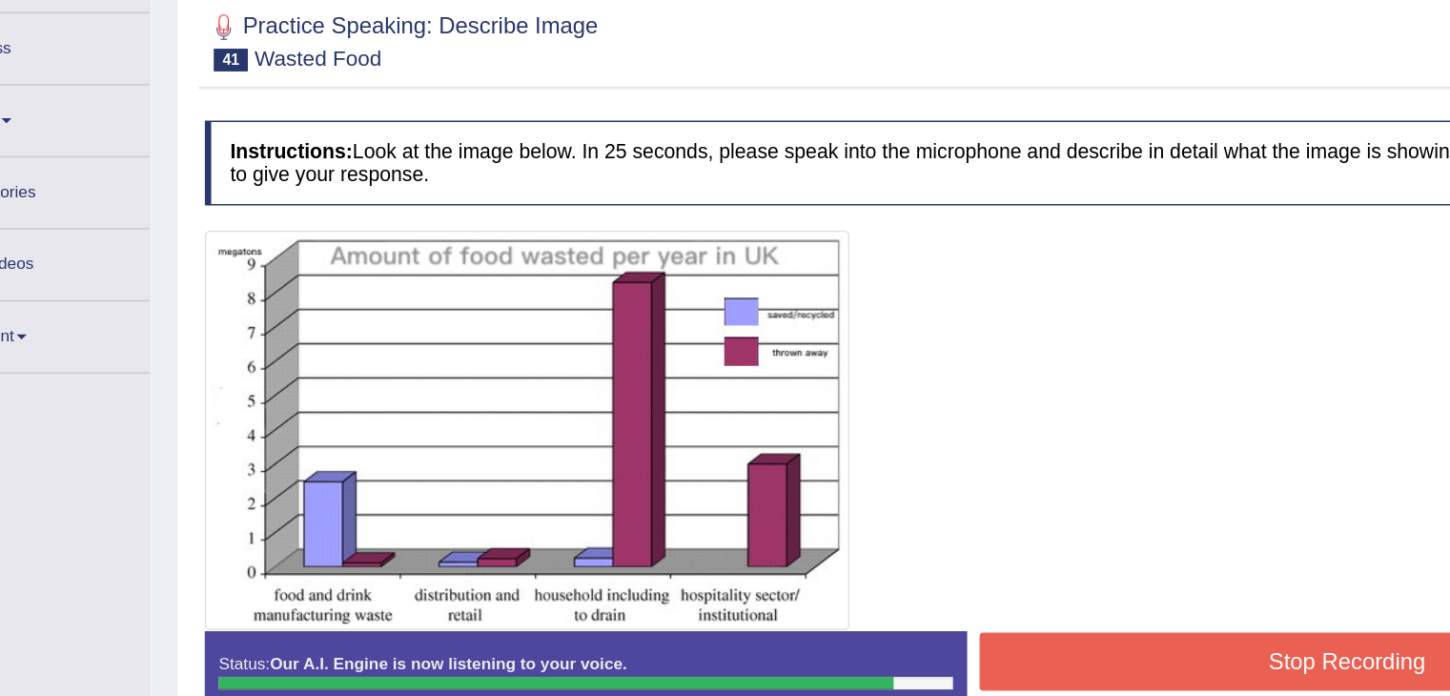
click at [885, 546] on button "Stop Recording" at bounding box center [1123, 542] width 556 height 44
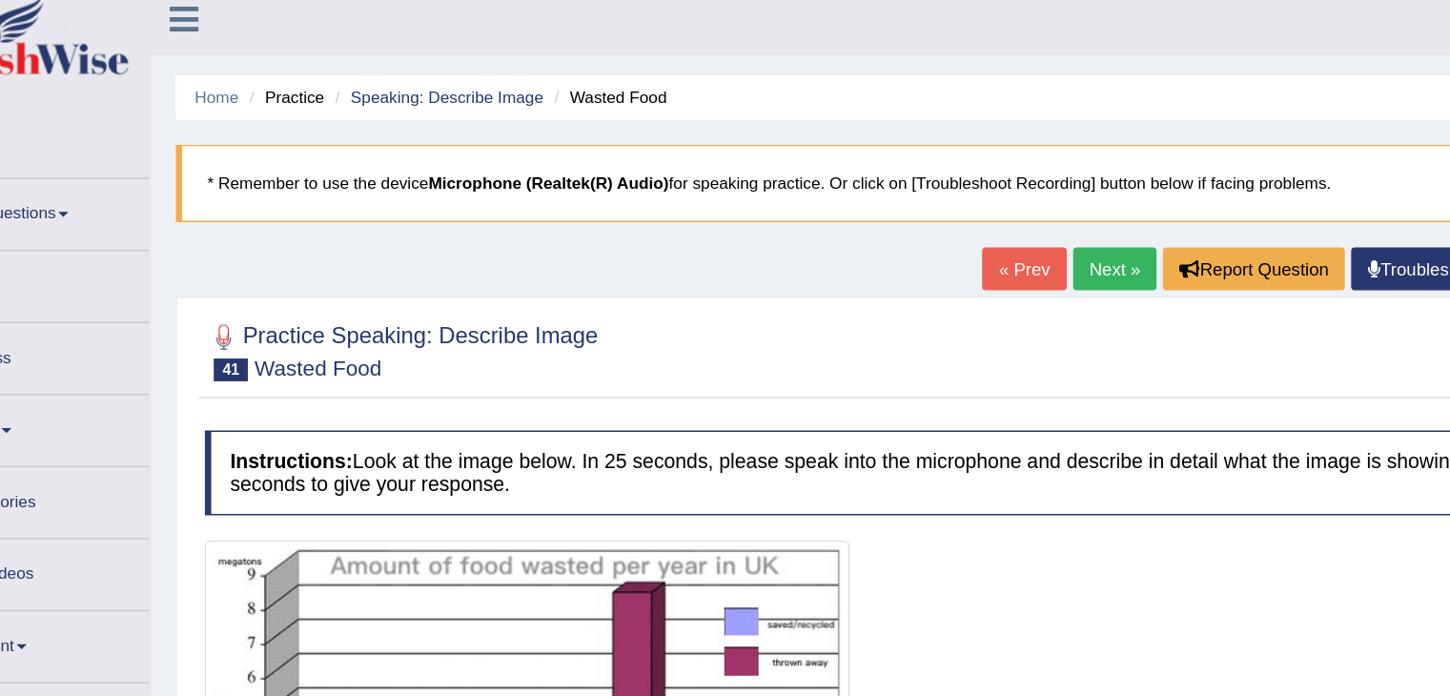
scroll to position [0, 0]
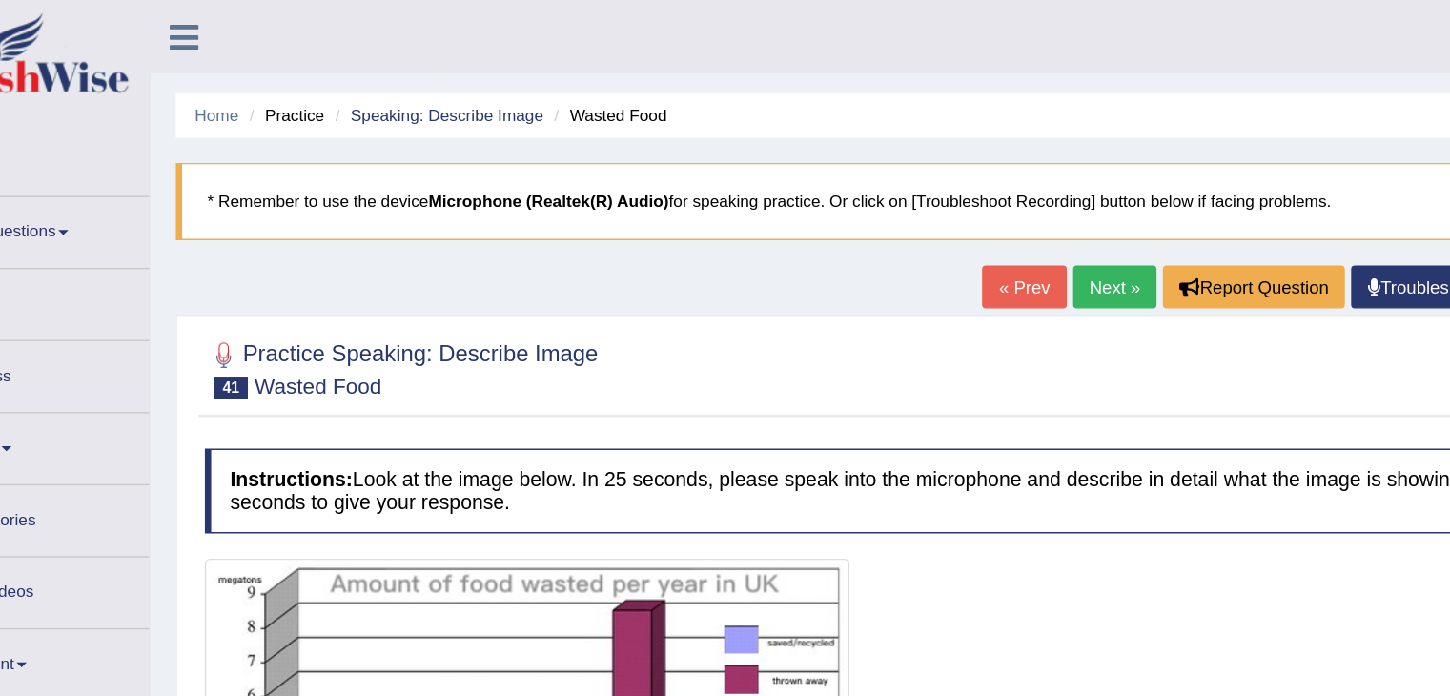
click at [961, 219] on link "Next »" at bounding box center [946, 216] width 63 height 32
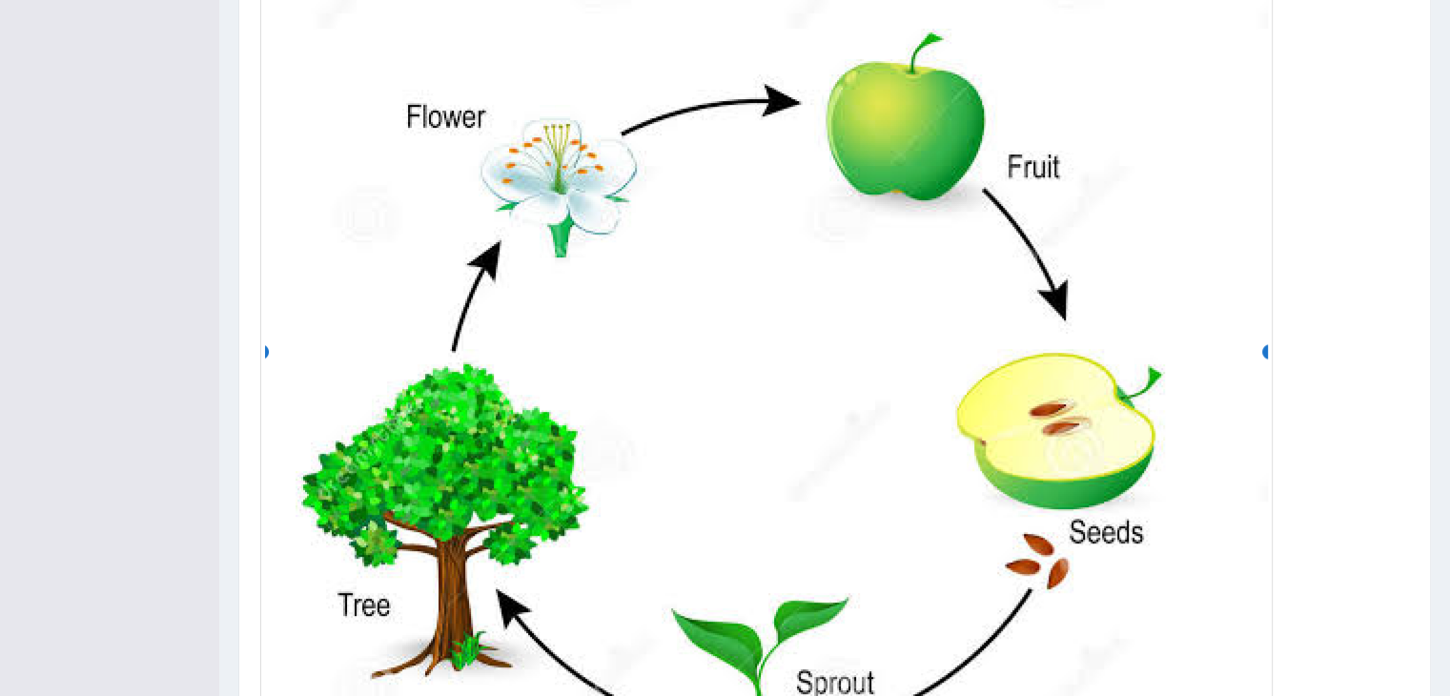
scroll to position [560, 0]
